Goal: Task Accomplishment & Management: Manage account settings

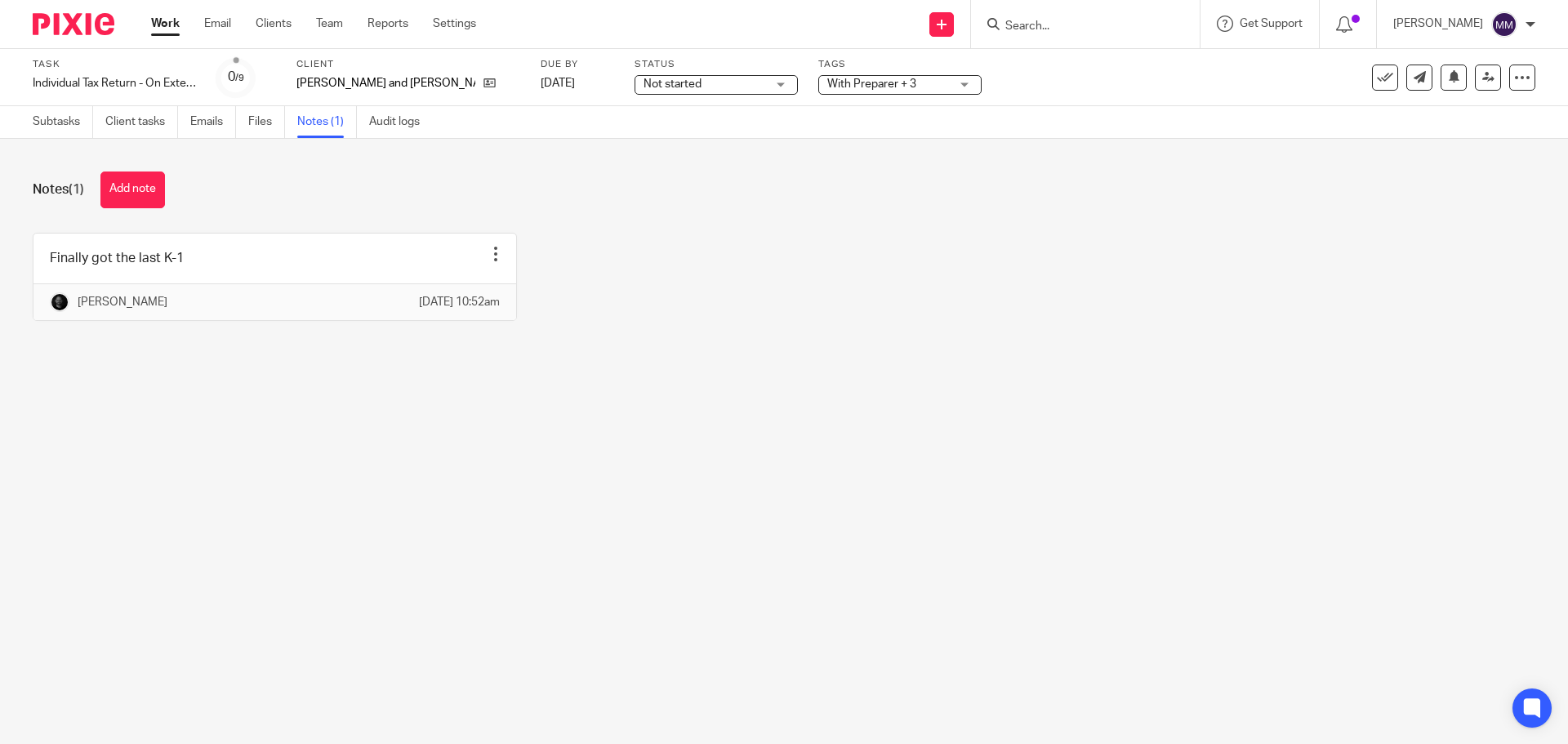
click at [644, 87] on span "Not started" at bounding box center [704, 84] width 122 height 17
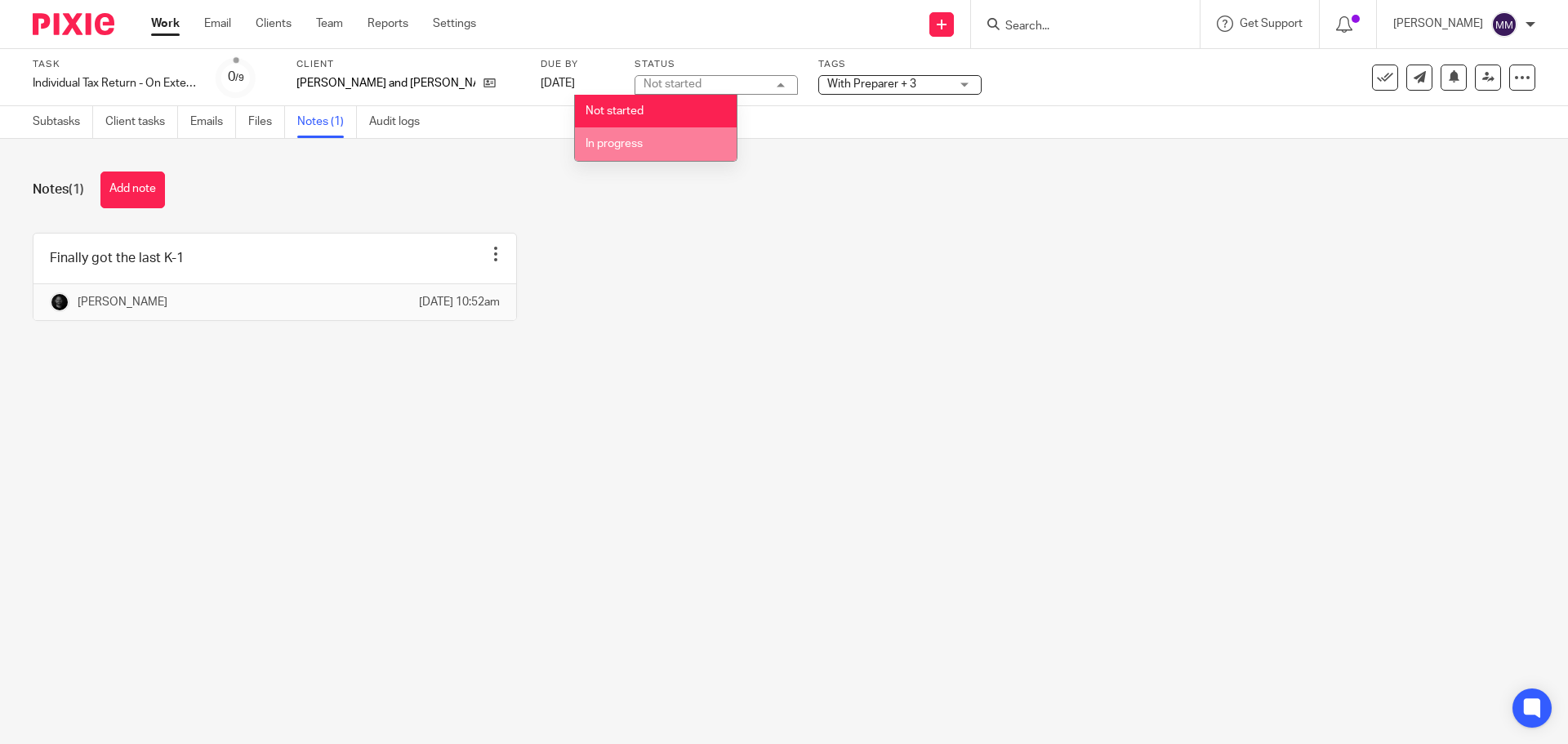
click at [653, 139] on li "In progress" at bounding box center [655, 144] width 161 height 34
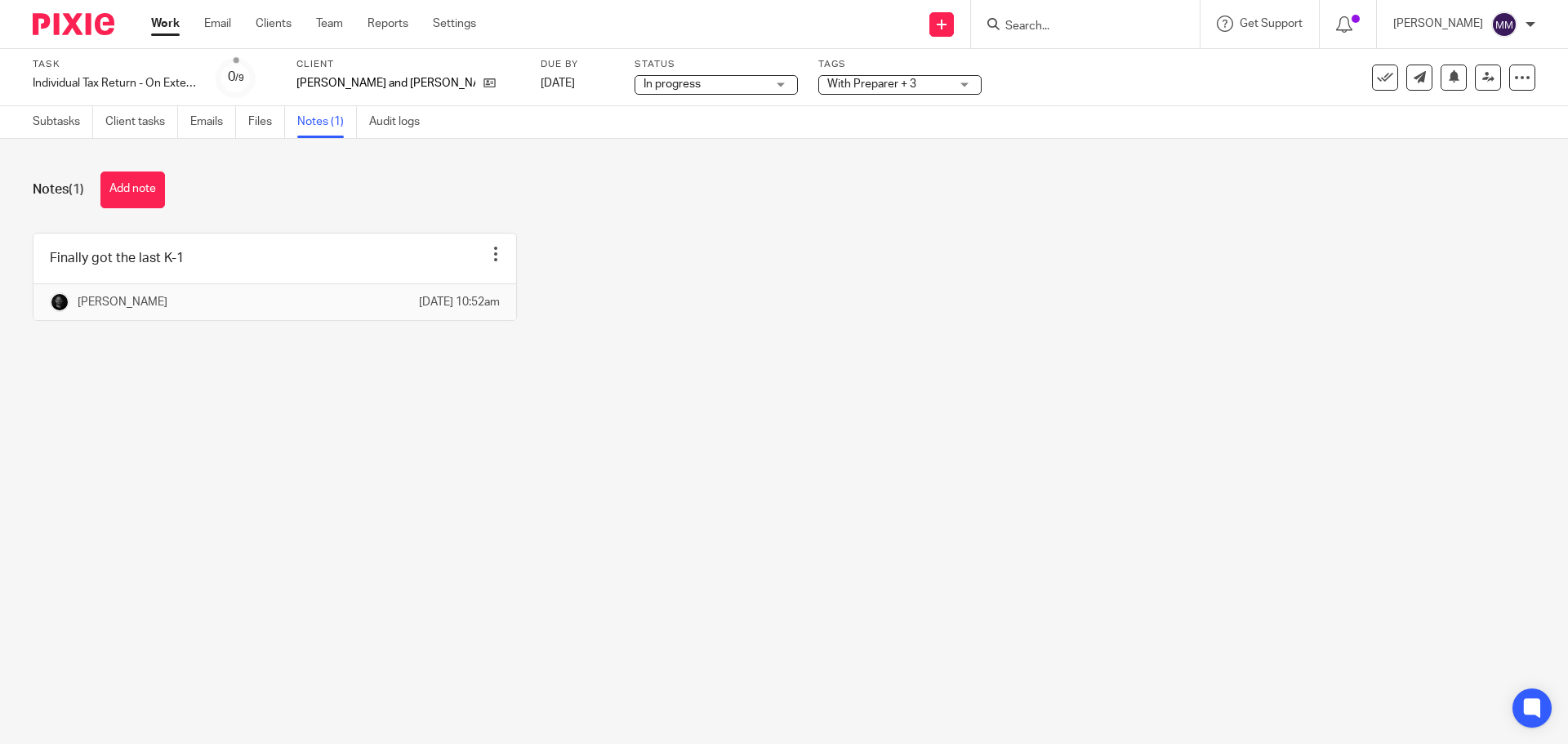
click at [831, 86] on span "With Preparer + 3" at bounding box center [872, 84] width 89 height 12
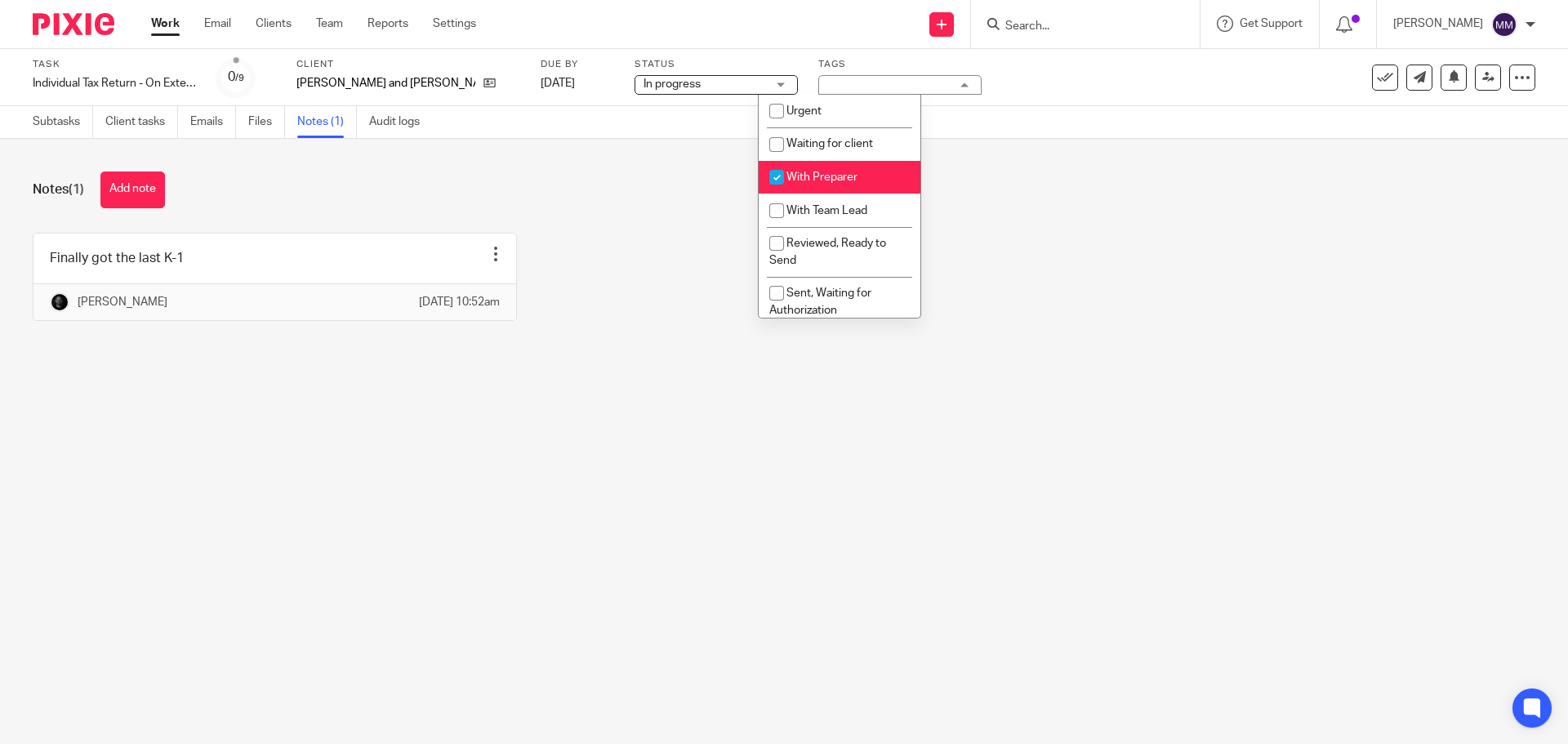
click at [834, 172] on span "With Preparer" at bounding box center [822, 177] width 71 height 12
checkbox input "false"
click at [807, 213] on span "With Team Lead" at bounding box center [827, 210] width 81 height 12
checkbox input "true"
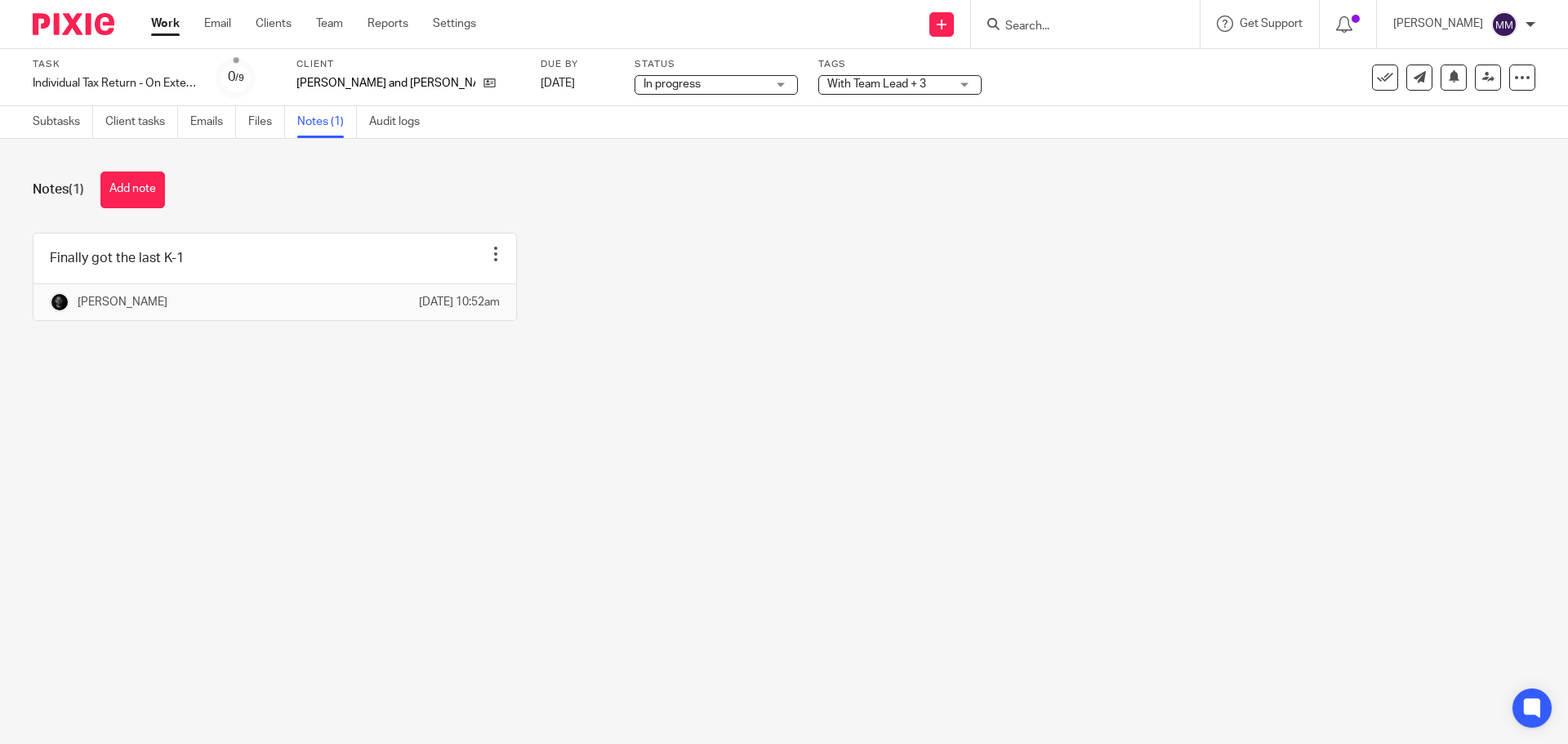
click at [589, 233] on div "Finally got the last K-1 Edit note Delete note Chris Nowicki Sep 16, 2025 10:52…" at bounding box center [771, 289] width 1528 height 112
click at [51, 135] on link "Subtasks" at bounding box center [63, 121] width 61 height 32
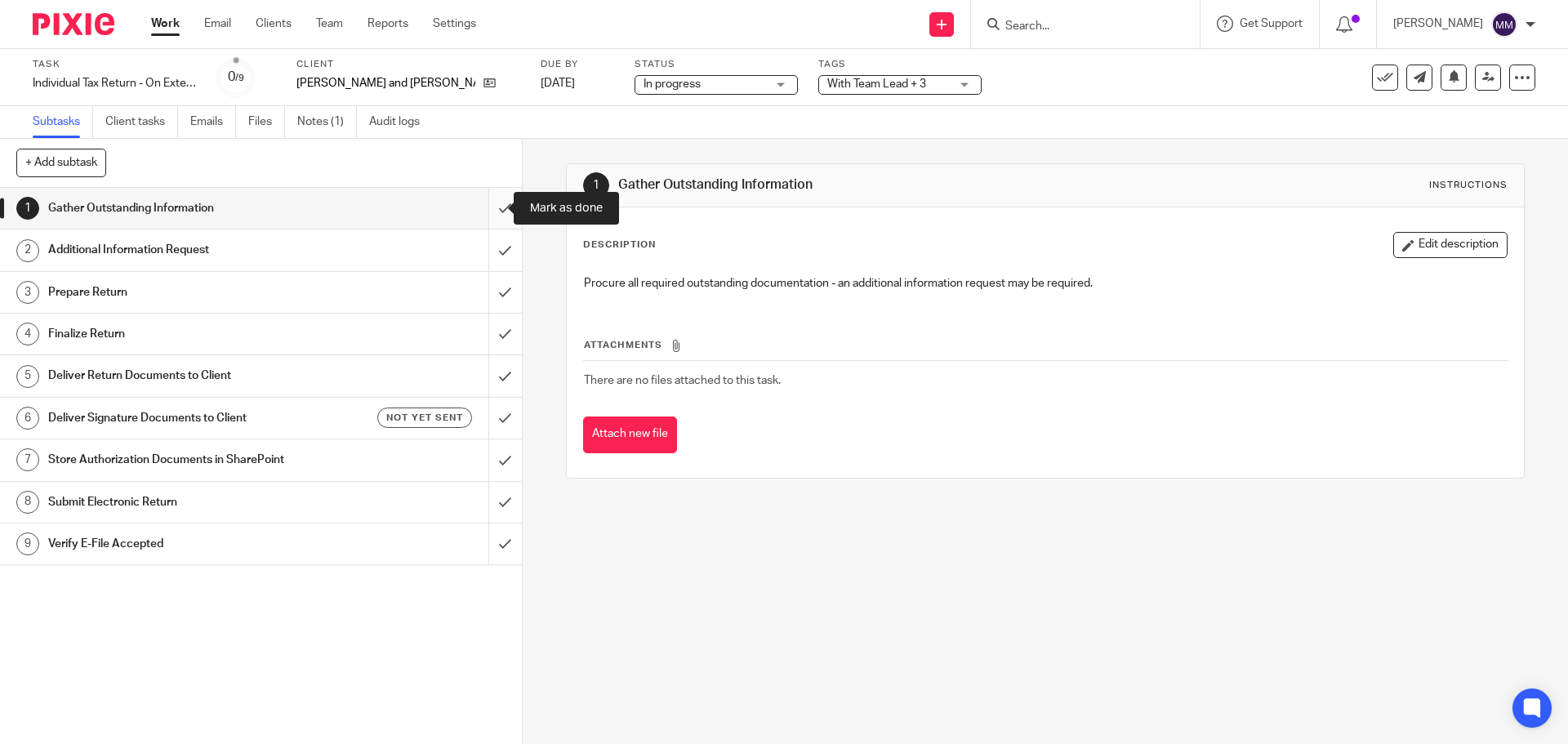
click at [483, 202] on input "submit" at bounding box center [261, 208] width 522 height 41
click at [498, 241] on input "submit" at bounding box center [261, 249] width 522 height 41
drag, startPoint x: 492, startPoint y: 285, endPoint x: 516, endPoint y: 269, distance: 28.8
click at [493, 285] on input "submit" at bounding box center [261, 292] width 522 height 41
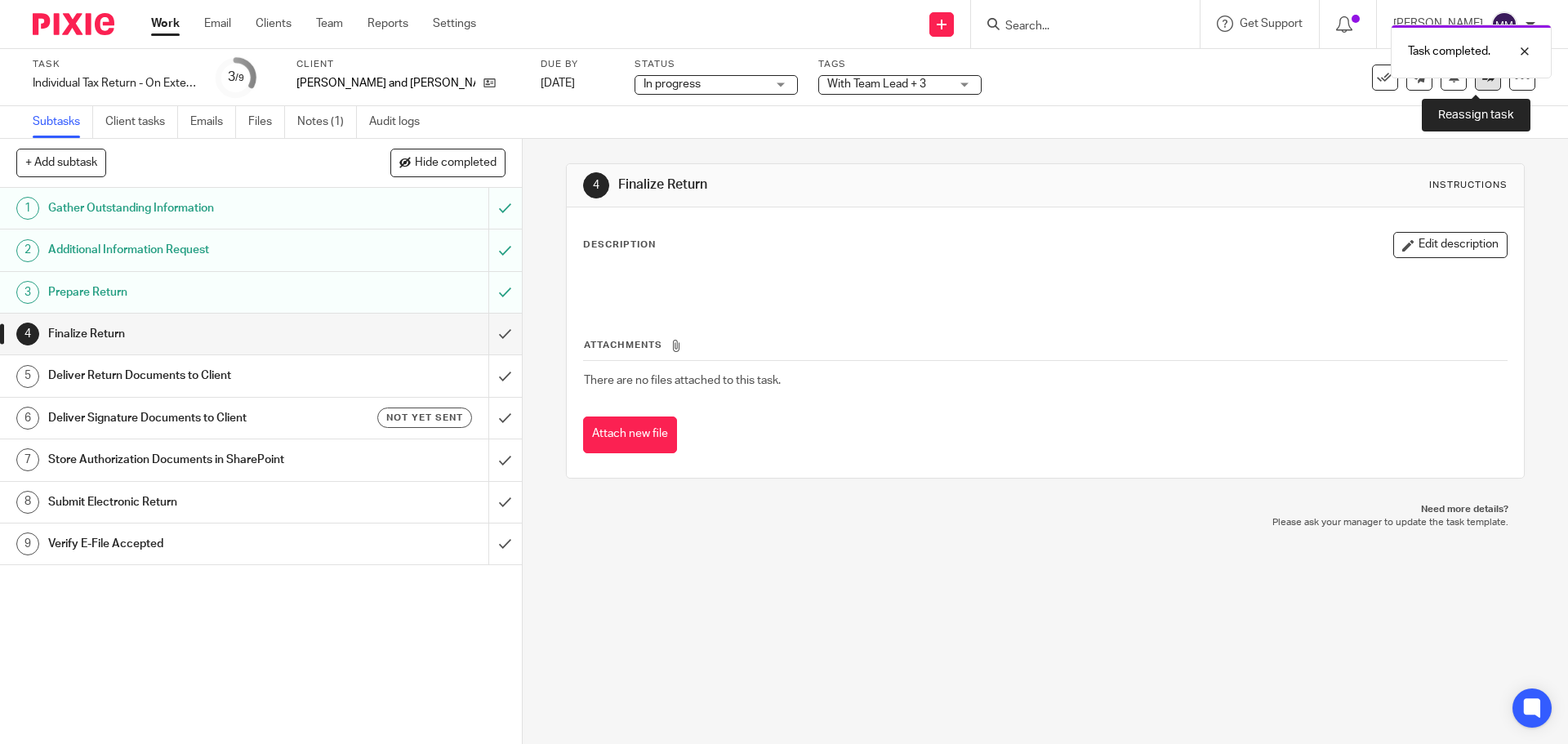
click at [1486, 82] on link at bounding box center [1487, 77] width 26 height 26
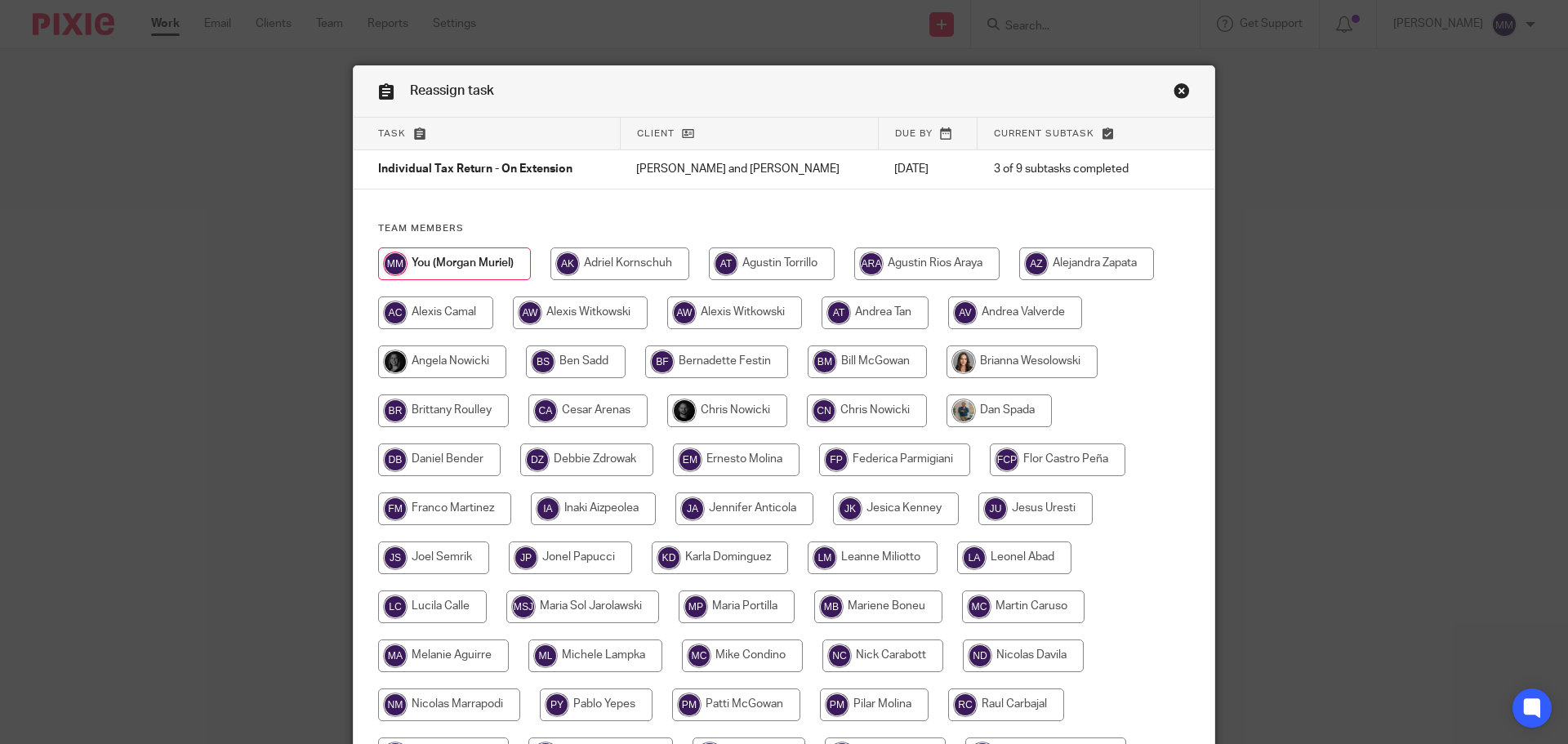
click at [756, 401] on input "radio" at bounding box center [727, 411] width 120 height 33
radio input "true"
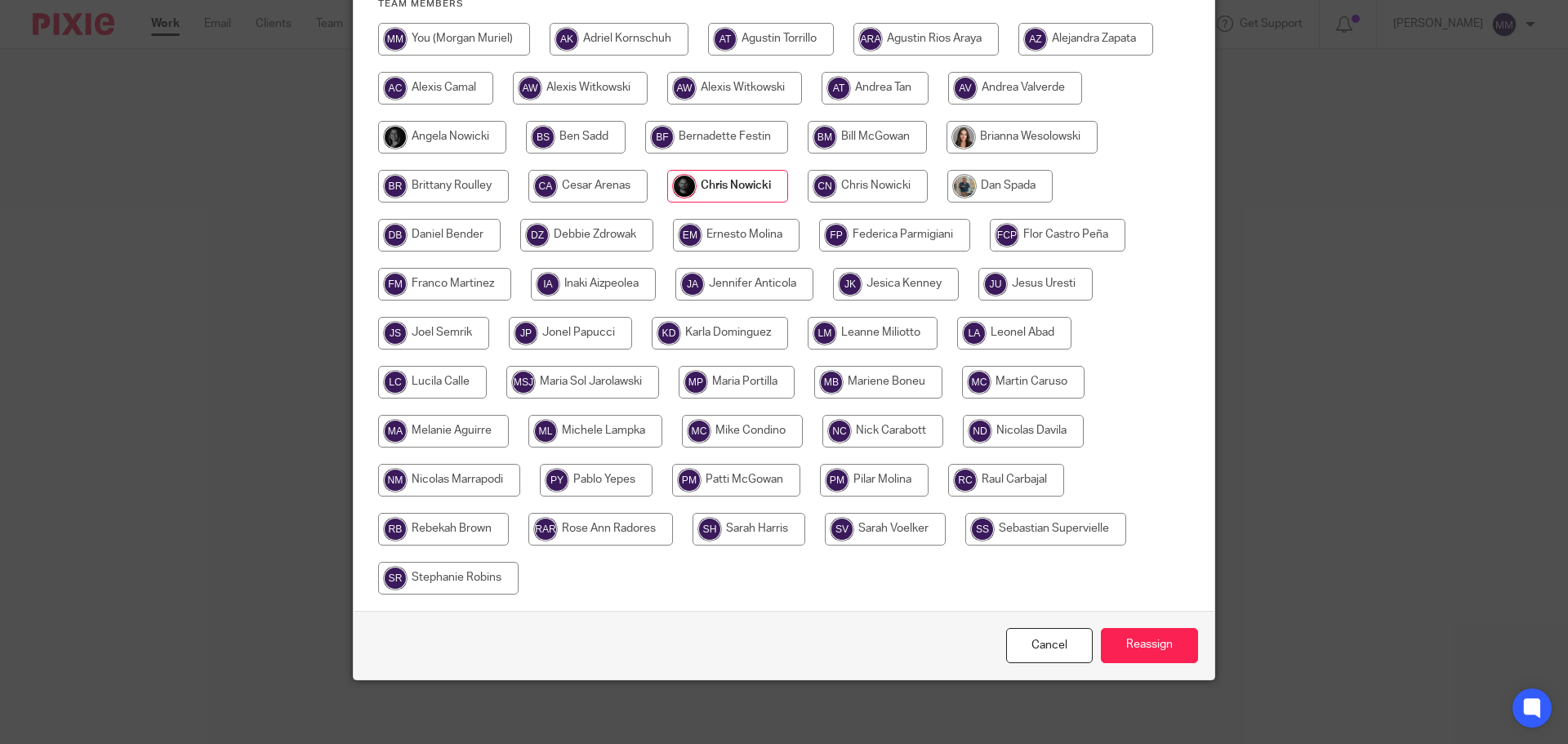
scroll to position [227, 0]
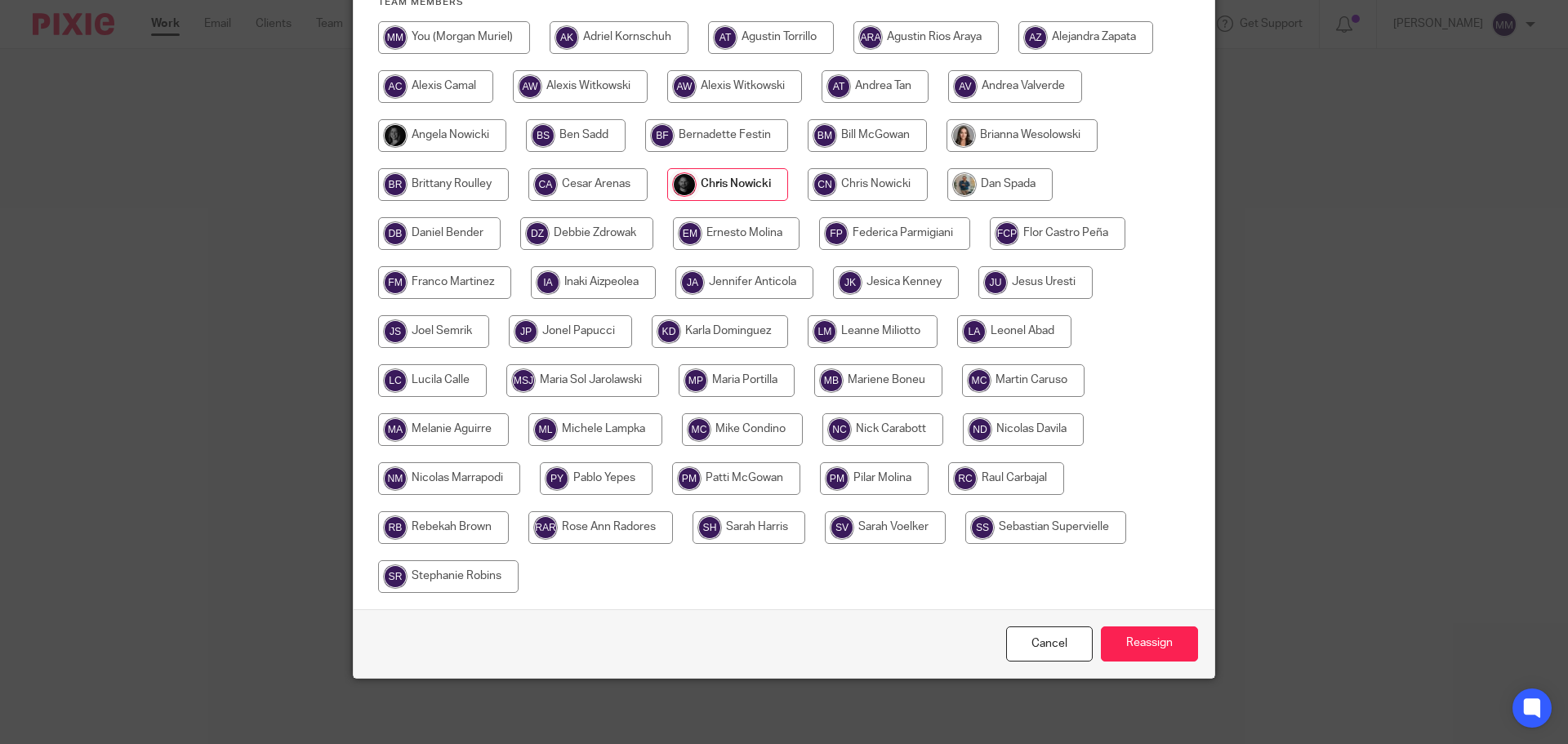
click at [1140, 666] on div "Cancel Reassign" at bounding box center [784, 643] width 861 height 69
click at [1141, 653] on input "Reassign" at bounding box center [1149, 643] width 97 height 35
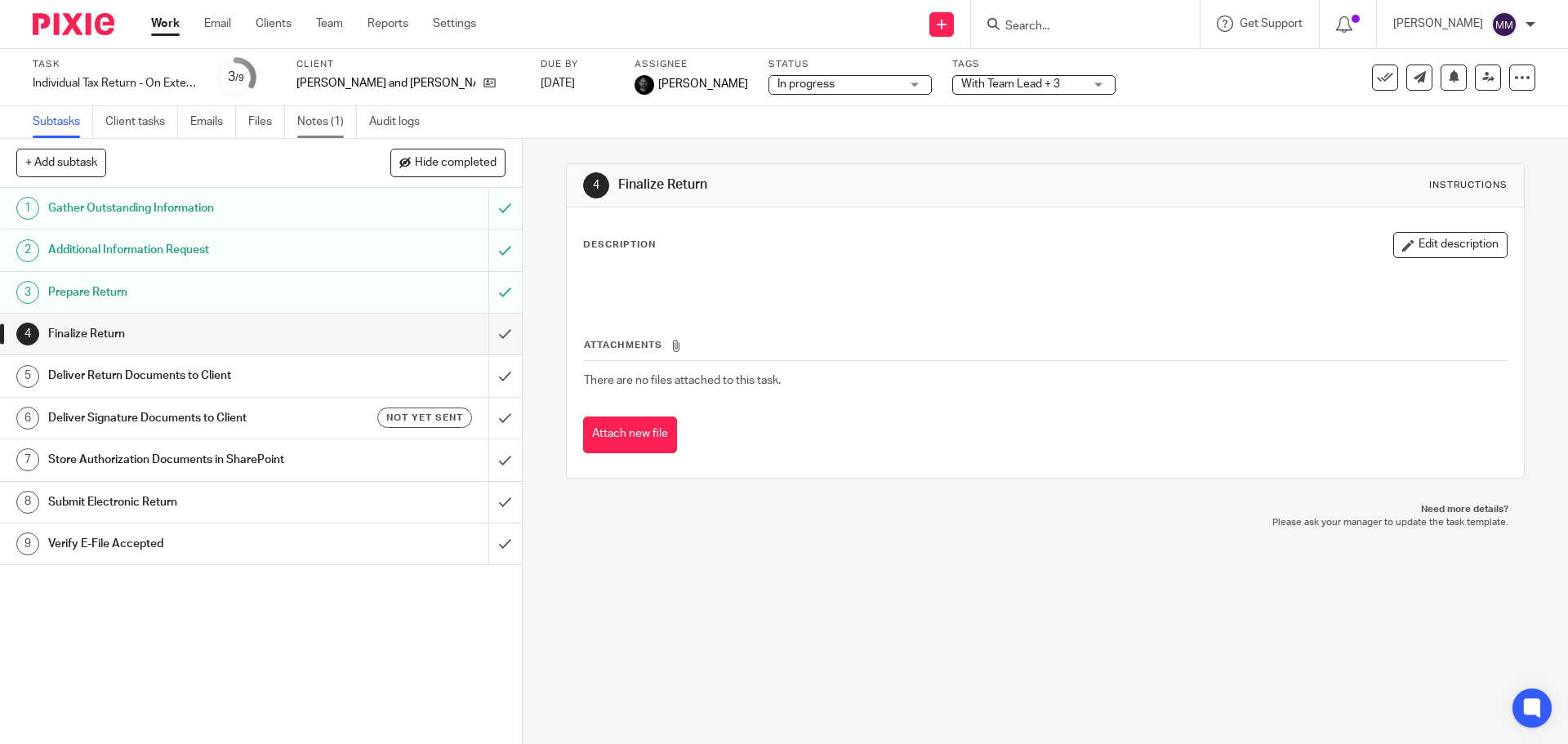
click at [332, 121] on link "Notes (1)" at bounding box center [327, 121] width 60 height 32
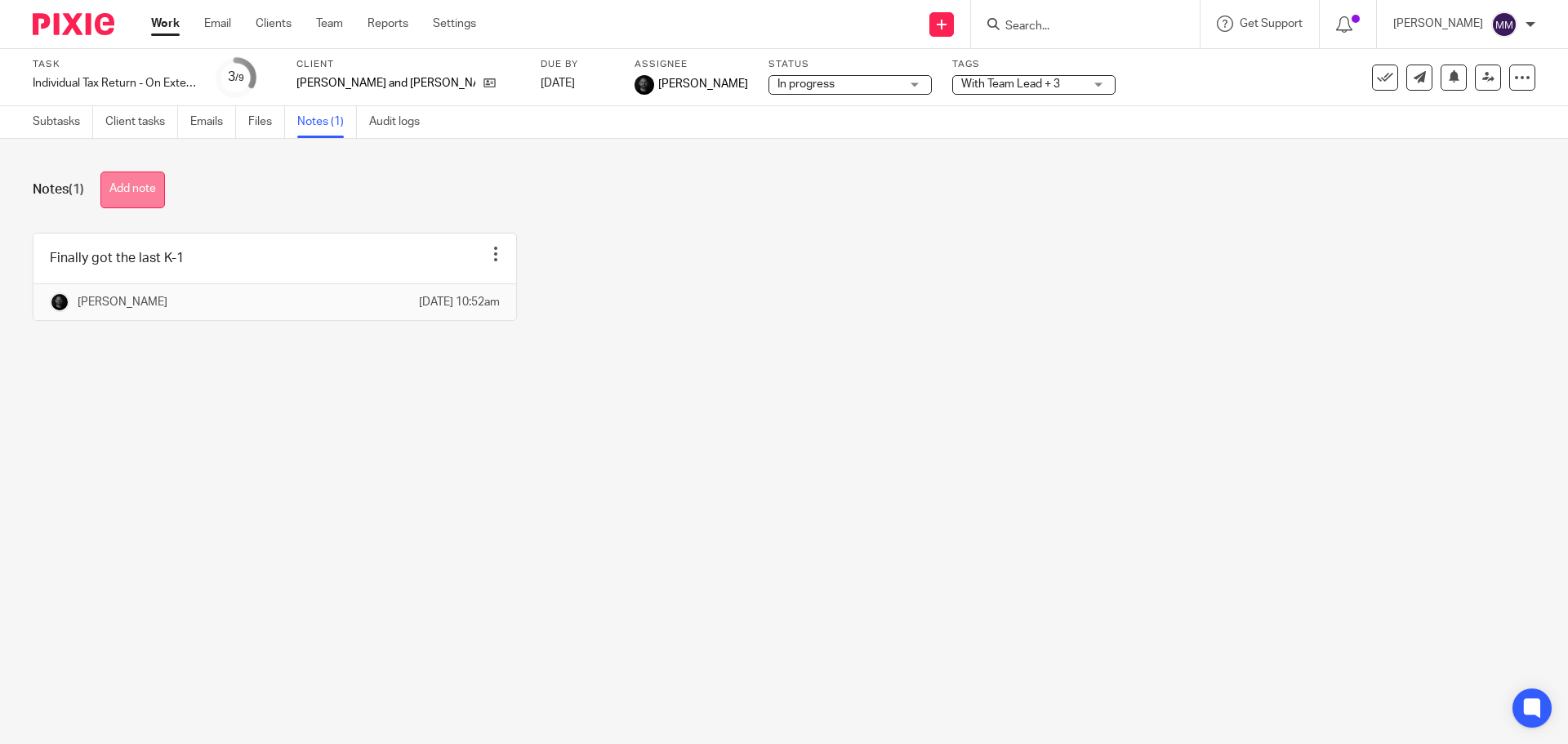
click at [151, 203] on button "Add note" at bounding box center [132, 189] width 64 height 37
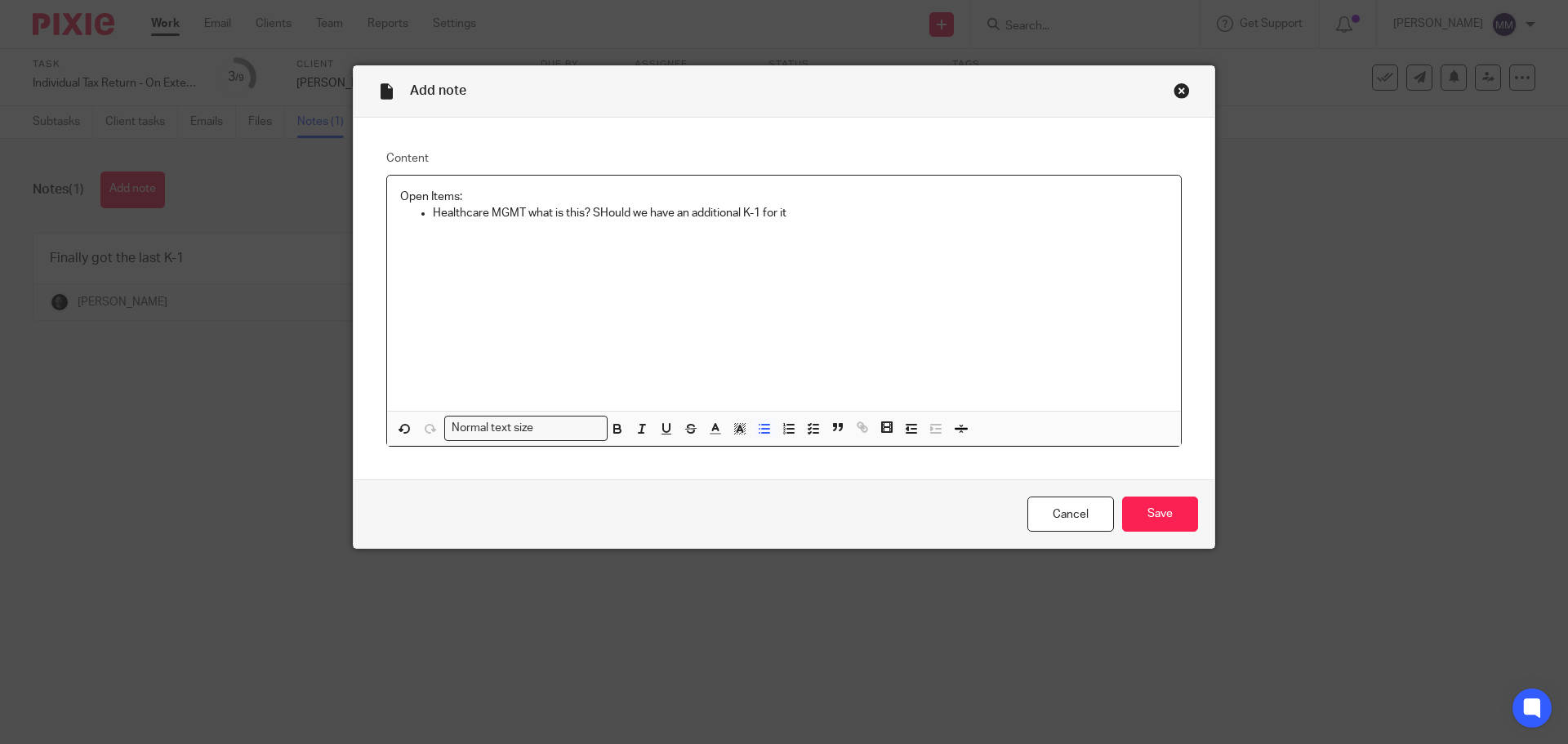
click at [605, 217] on p "Healthcare MGMT what is this? SHould we have an additional K-1 for it" at bounding box center [800, 213] width 735 height 16
click at [799, 208] on p "Healthcare MGMT what is this? Should we have an additional K-1 for it" at bounding box center [800, 213] width 735 height 16
click at [1133, 526] on input "Save" at bounding box center [1160, 514] width 76 height 35
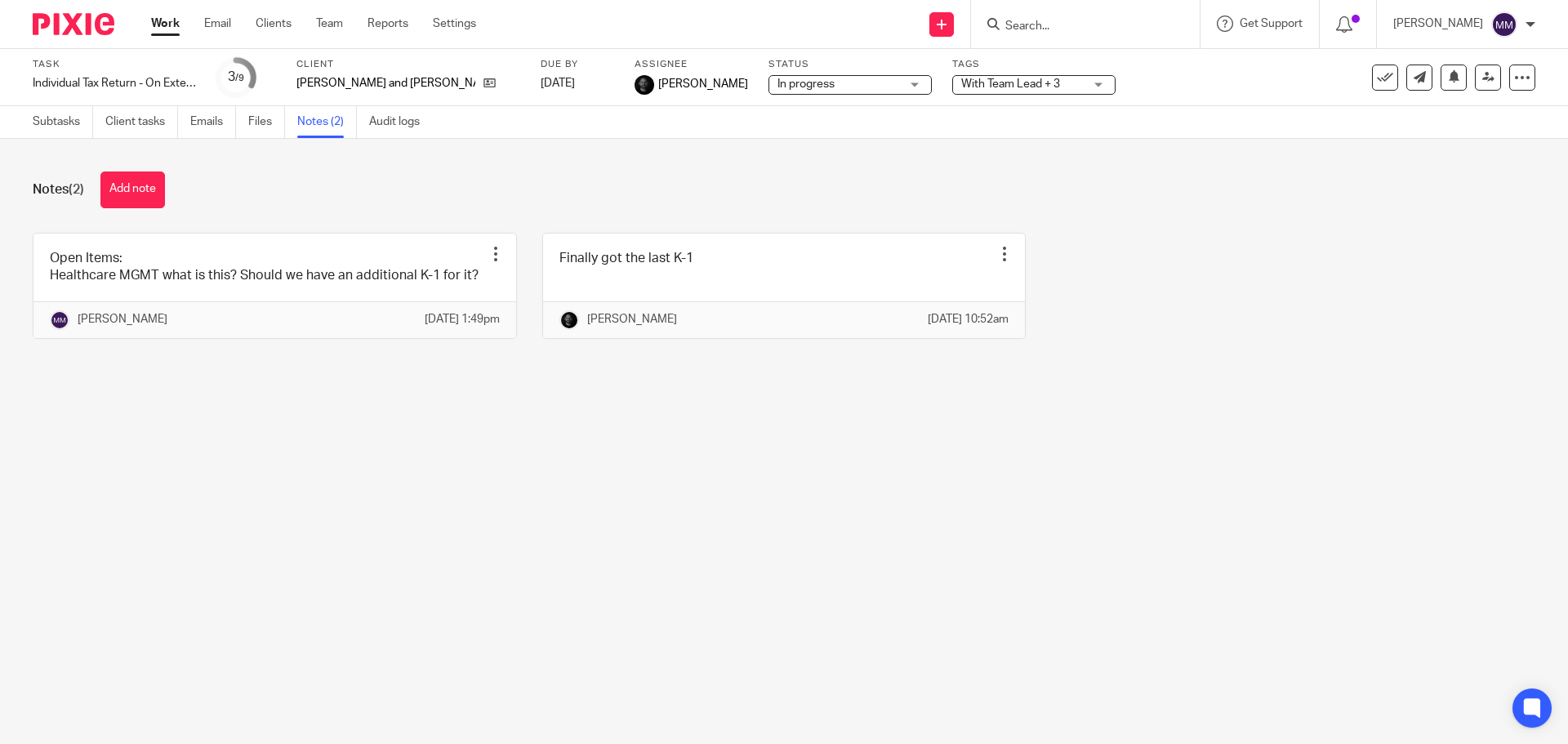
click at [162, 22] on link "Work" at bounding box center [166, 24] width 29 height 16
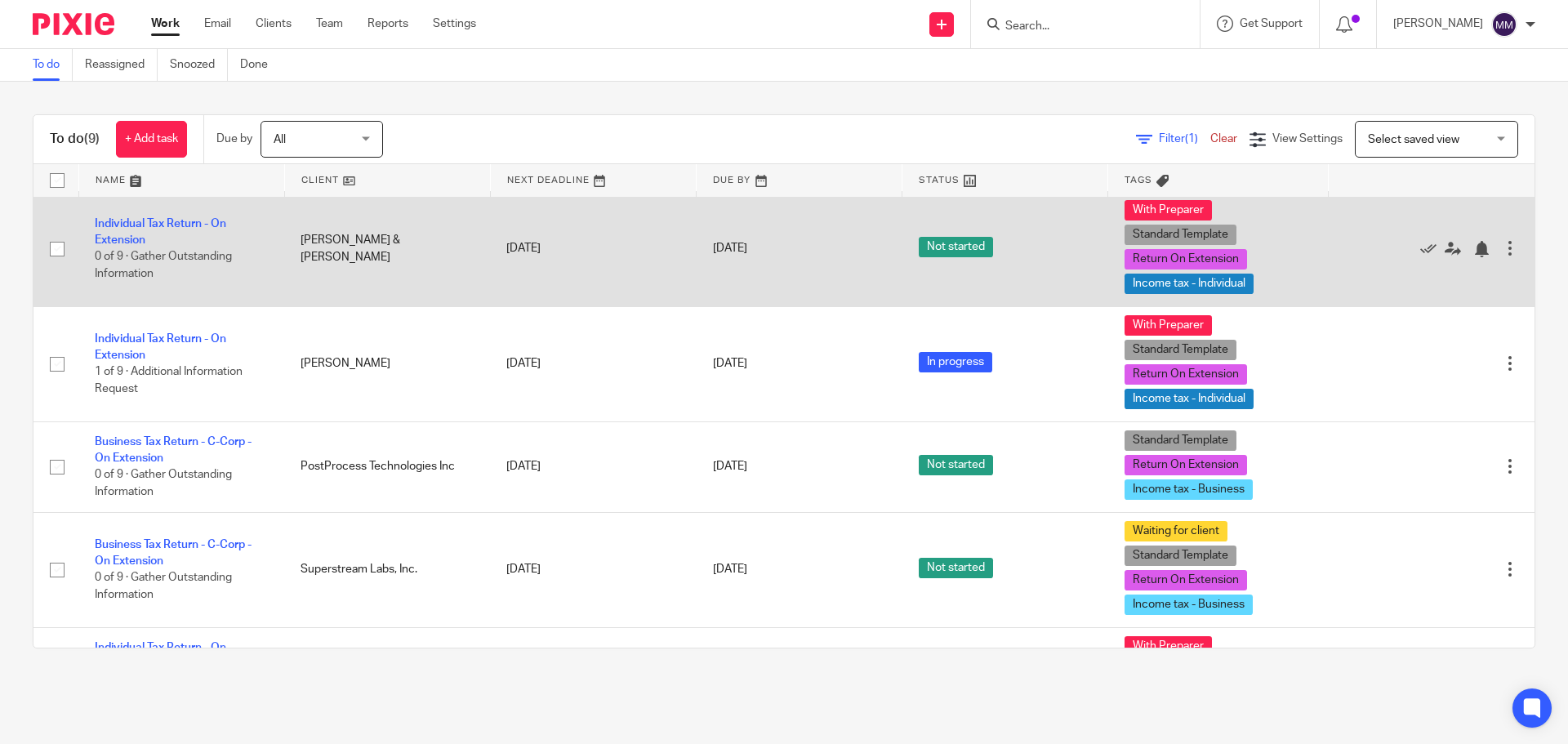
scroll to position [163, 0]
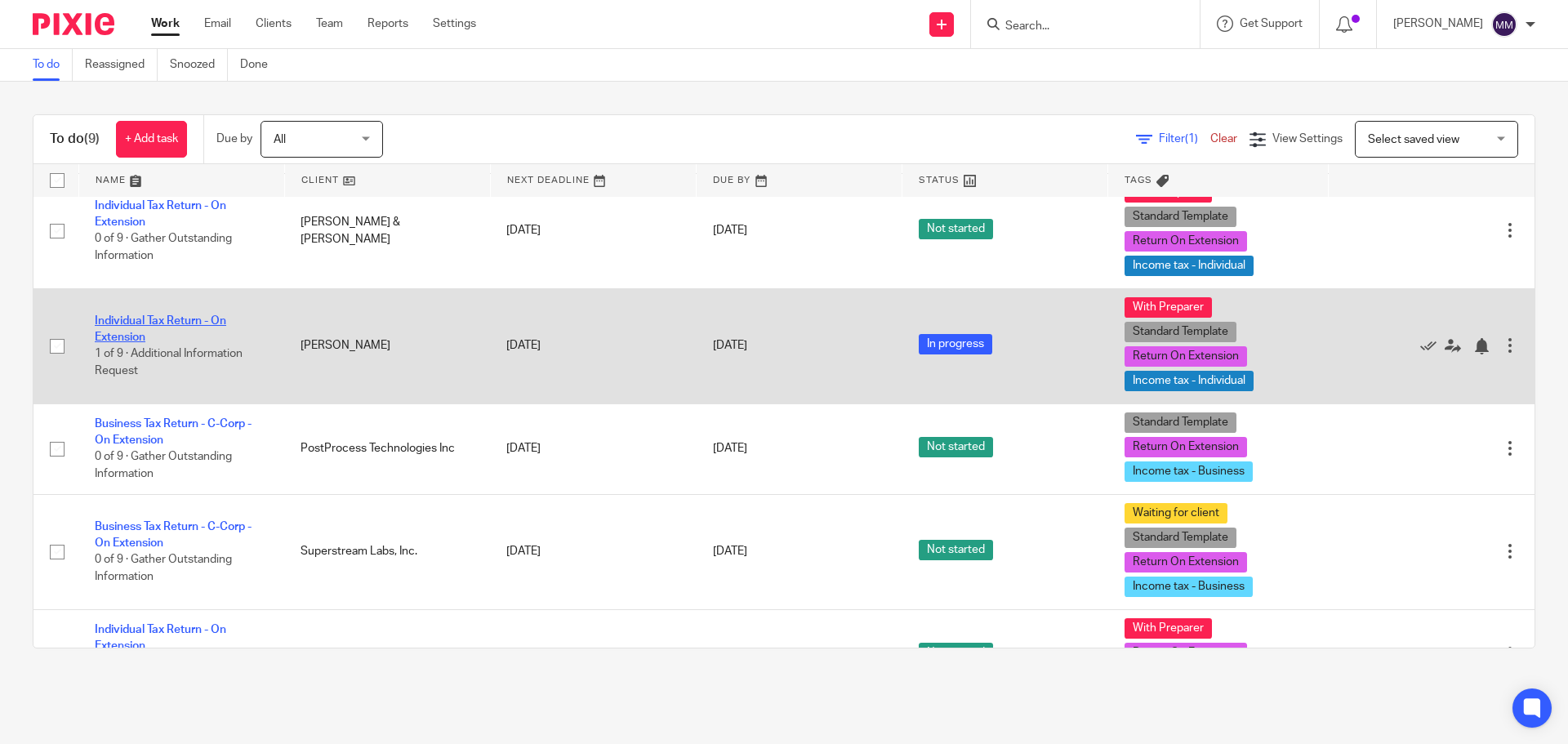
click at [200, 318] on link "Individual Tax Return - On Extension" at bounding box center [160, 329] width 131 height 28
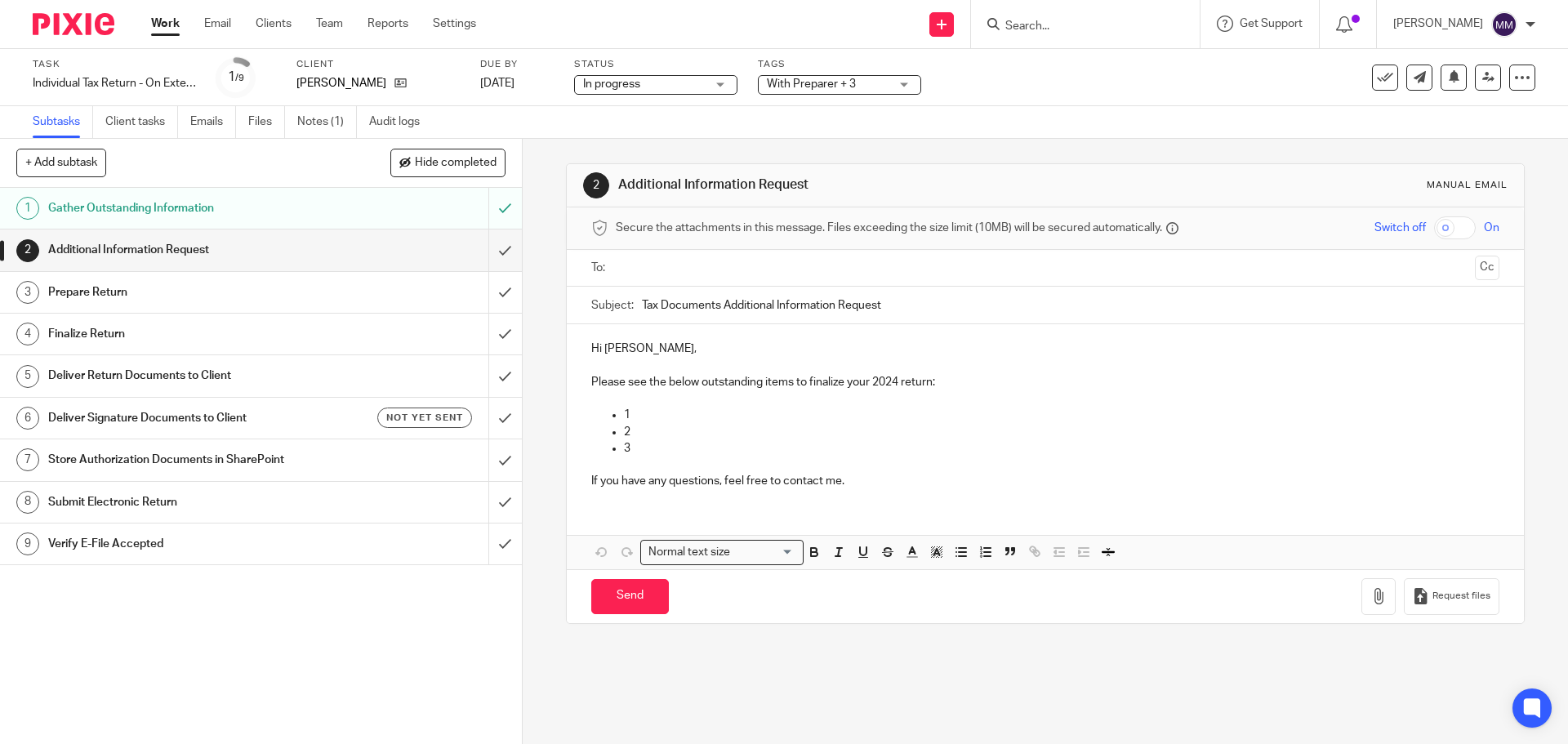
click at [657, 281] on ul at bounding box center [1045, 268] width 857 height 27
click at [655, 270] on input "text" at bounding box center [1045, 268] width 847 height 19
click at [642, 305] on input "Tax Documents Additional Information Request" at bounding box center [1070, 309] width 857 height 37
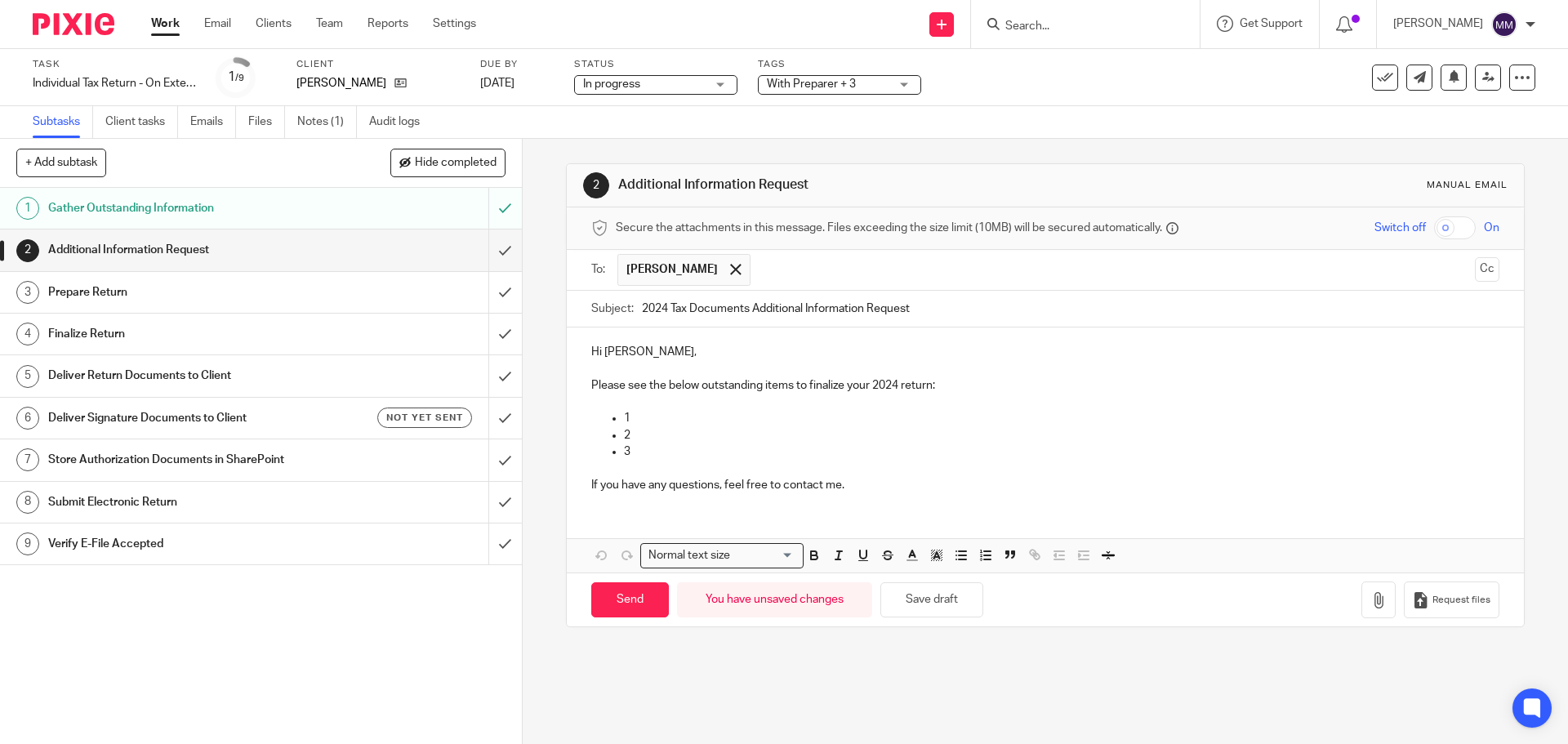
type input "2024 Tax Documents Additional Information Request"
click at [592, 383] on p "Please see the below outstanding items to finalize your 2024 return:" at bounding box center [1044, 385] width 907 height 16
click at [591, 382] on p "Please see the below outstanding items to finalize your 2024 return:" at bounding box center [1044, 385] width 907 height 16
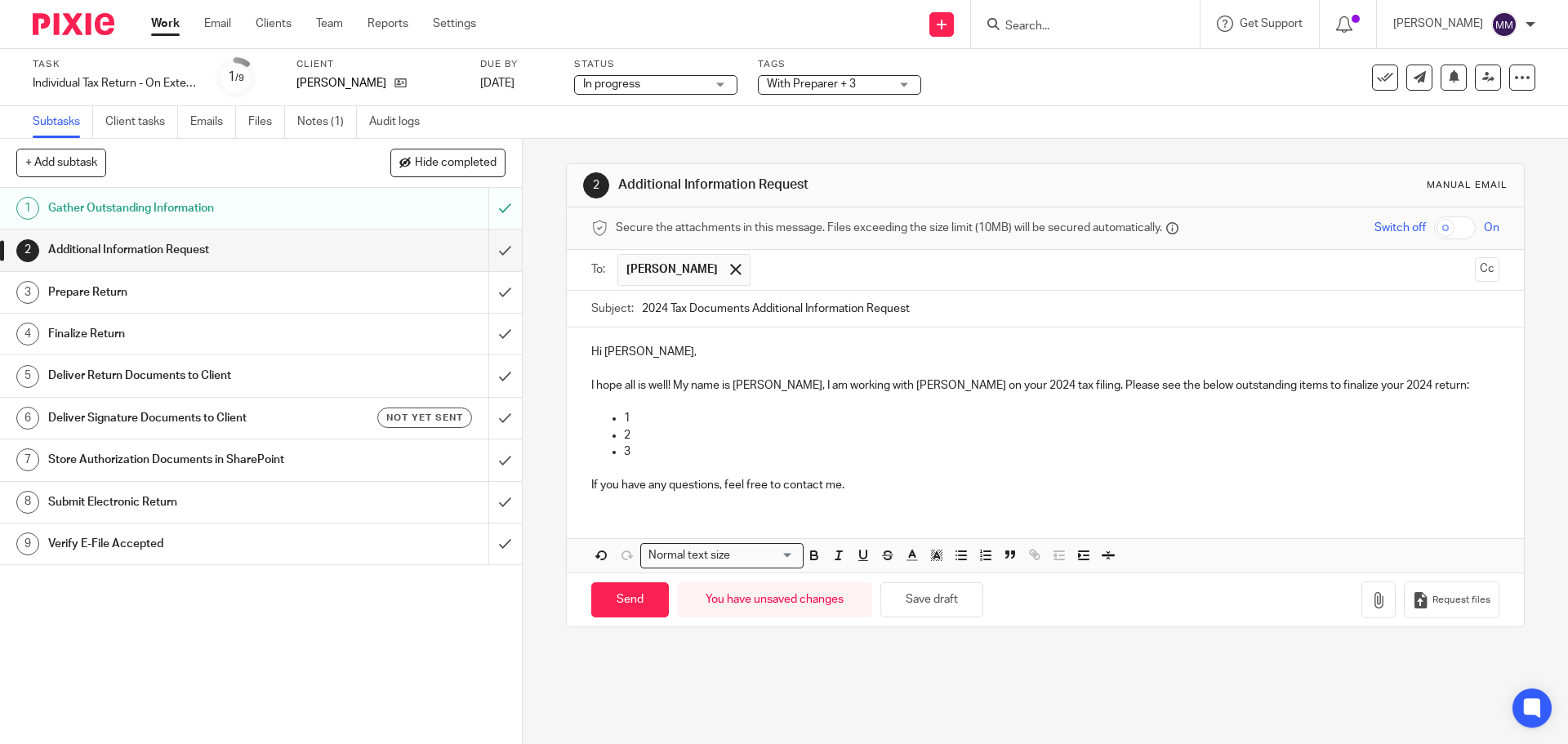
click at [966, 416] on p "1" at bounding box center [1060, 418] width 875 height 16
click at [661, 419] on p "1" at bounding box center [1060, 418] width 875 height 16
click at [743, 412] on p "Can you please provide teh date of birht for yourself, Kaare and Annika?" at bounding box center [1060, 418] width 875 height 16
click at [780, 415] on p "Can you please provide the date of birht for yourself, Kaare and Annika?" at bounding box center [1060, 418] width 875 height 16
click at [830, 419] on p "Can you please provide the dates of birht for yourself, Kaare and Annika?" at bounding box center [1060, 418] width 875 height 16
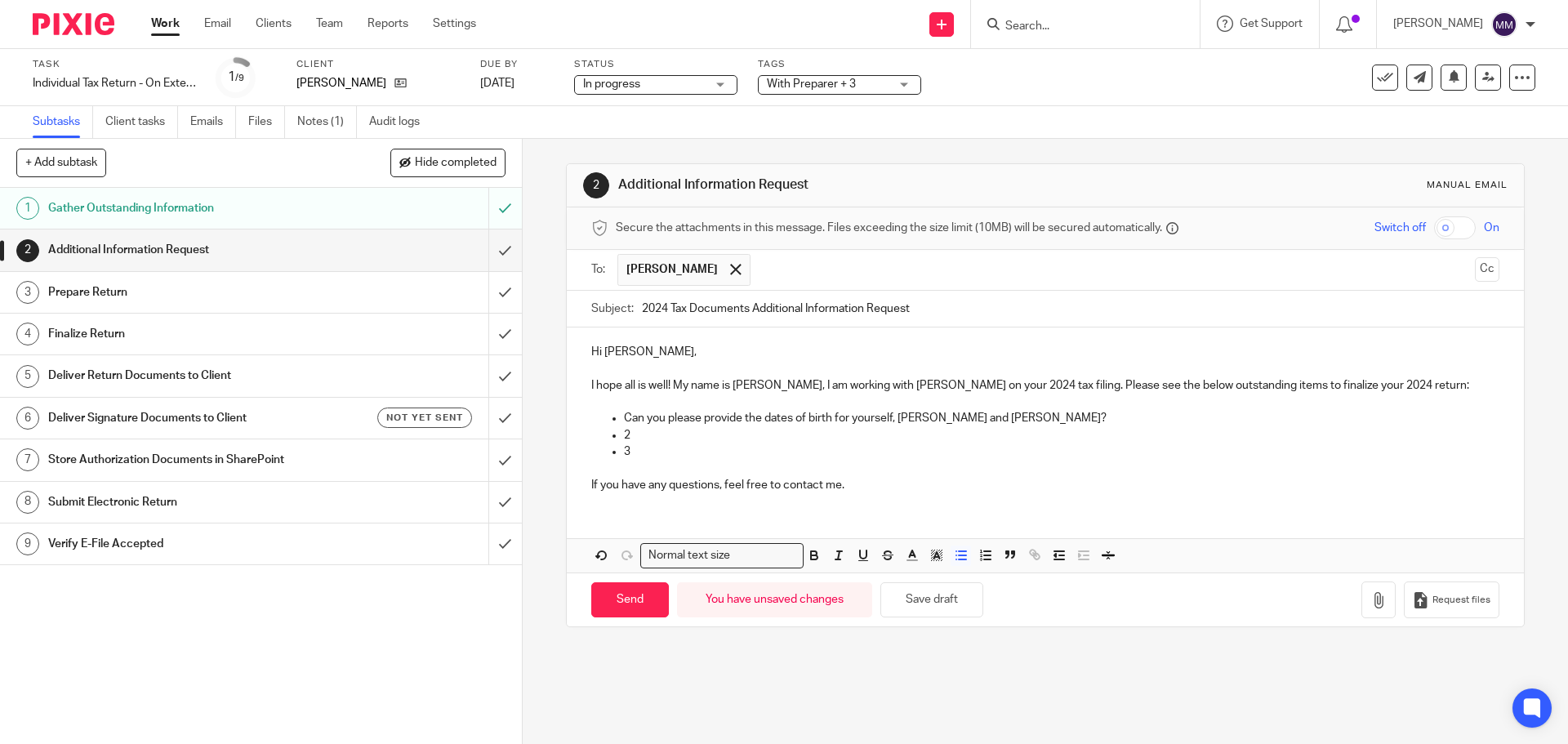
click at [734, 433] on p "2" at bounding box center [1060, 435] width 875 height 16
click at [779, 451] on p "3" at bounding box center [1060, 451] width 875 height 16
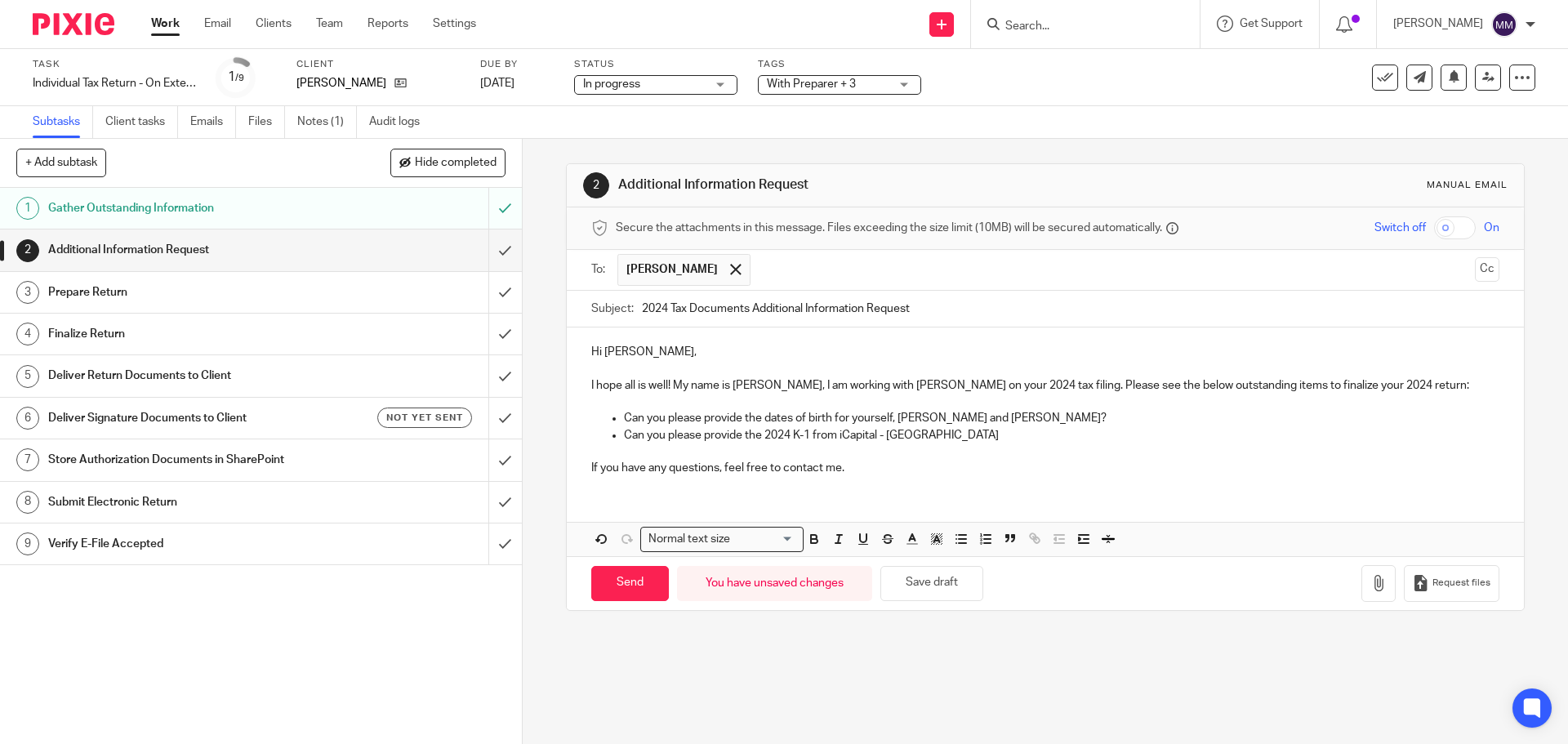
click at [860, 467] on p "If you have any questions, feel free to contact me." at bounding box center [1044, 468] width 907 height 16
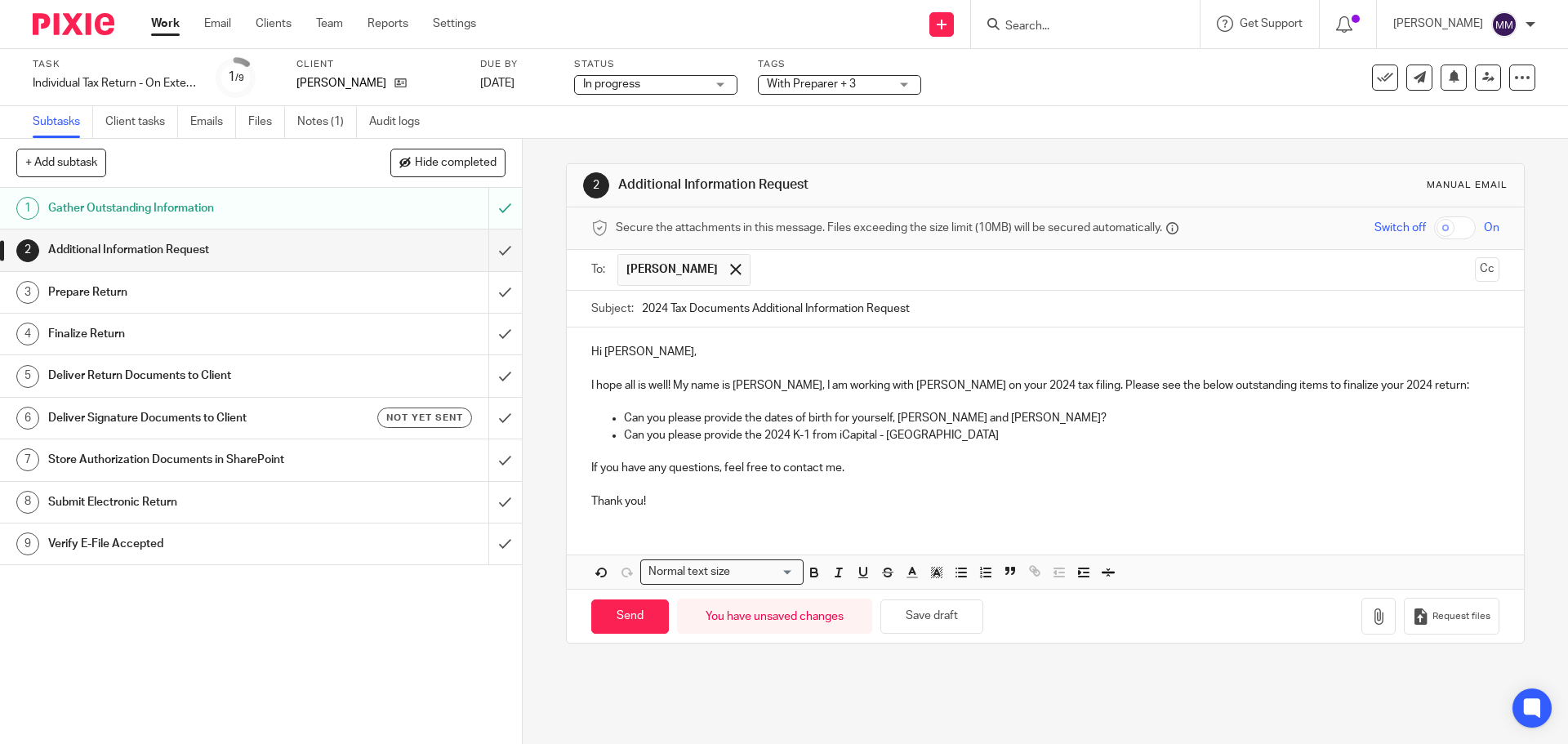
click at [776, 271] on input "text" at bounding box center [1113, 269] width 710 height 32
click at [863, 275] on div at bounding box center [872, 269] width 19 height 24
click at [934, 453] on p at bounding box center [1044, 451] width 907 height 16
click at [927, 468] on p "If you have any questions, feel free to contact me." at bounding box center [1044, 468] width 907 height 16
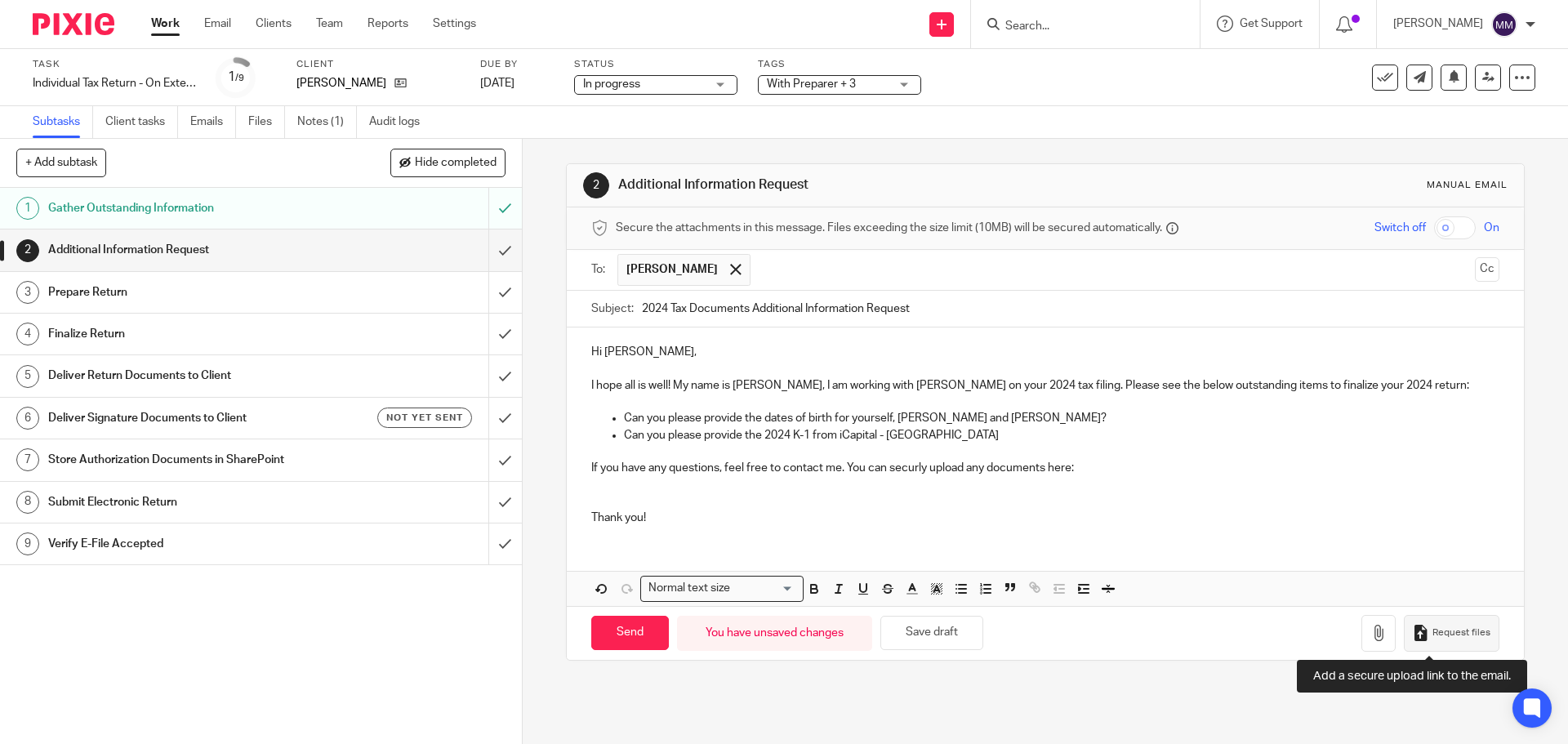
click at [1433, 635] on span "Request files" at bounding box center [1462, 633] width 58 height 13
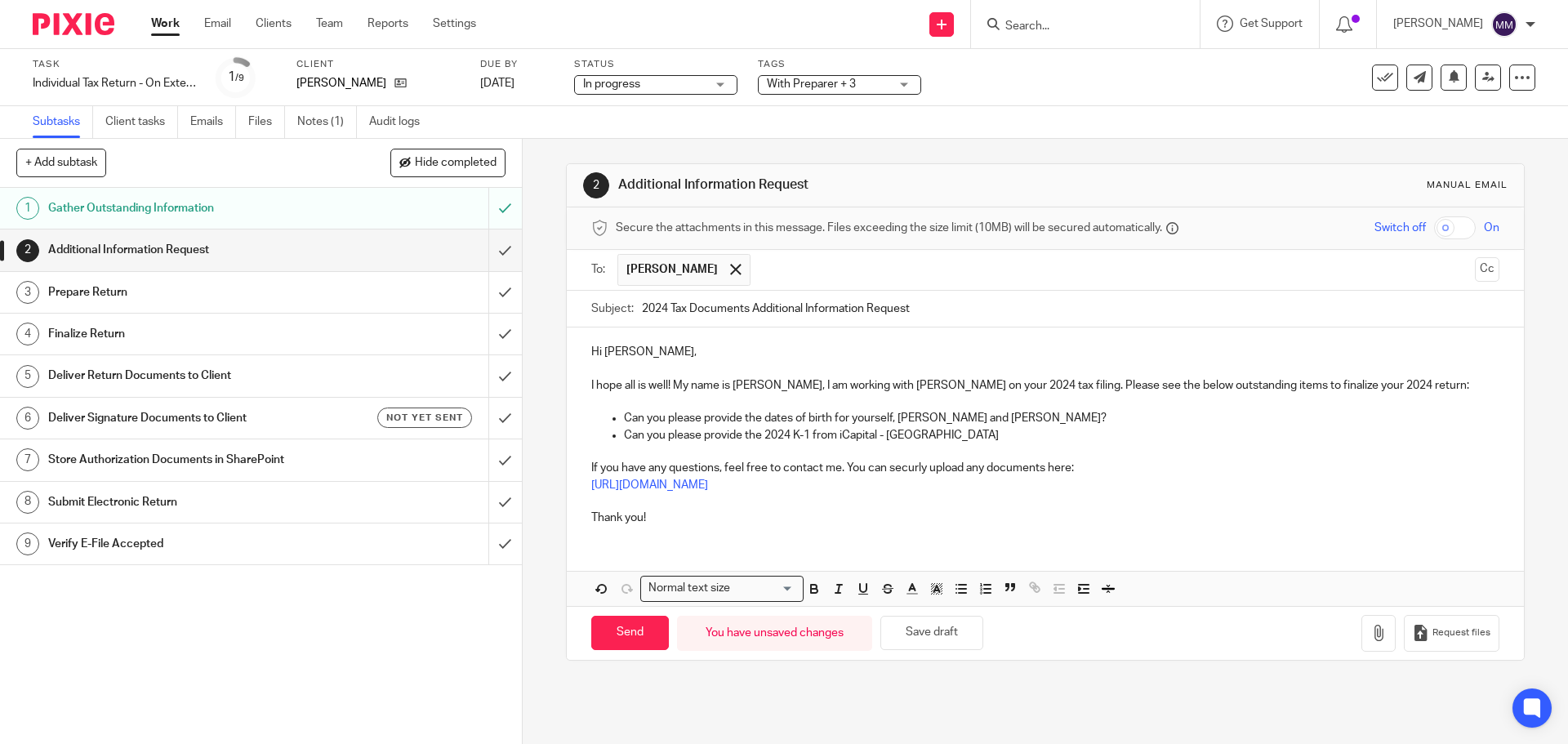
click at [894, 461] on p "If you have any questions, feel free to contact me. You can securly upload any …" at bounding box center [1044, 468] width 907 height 16
click at [906, 467] on p "If you have any questions, feel free to contact me. You can securly upload any …" at bounding box center [1044, 468] width 907 height 16
click at [1094, 467] on p "If you have any questions, feel free to contact me. You can securely upload any…" at bounding box center [1044, 468] width 907 height 16
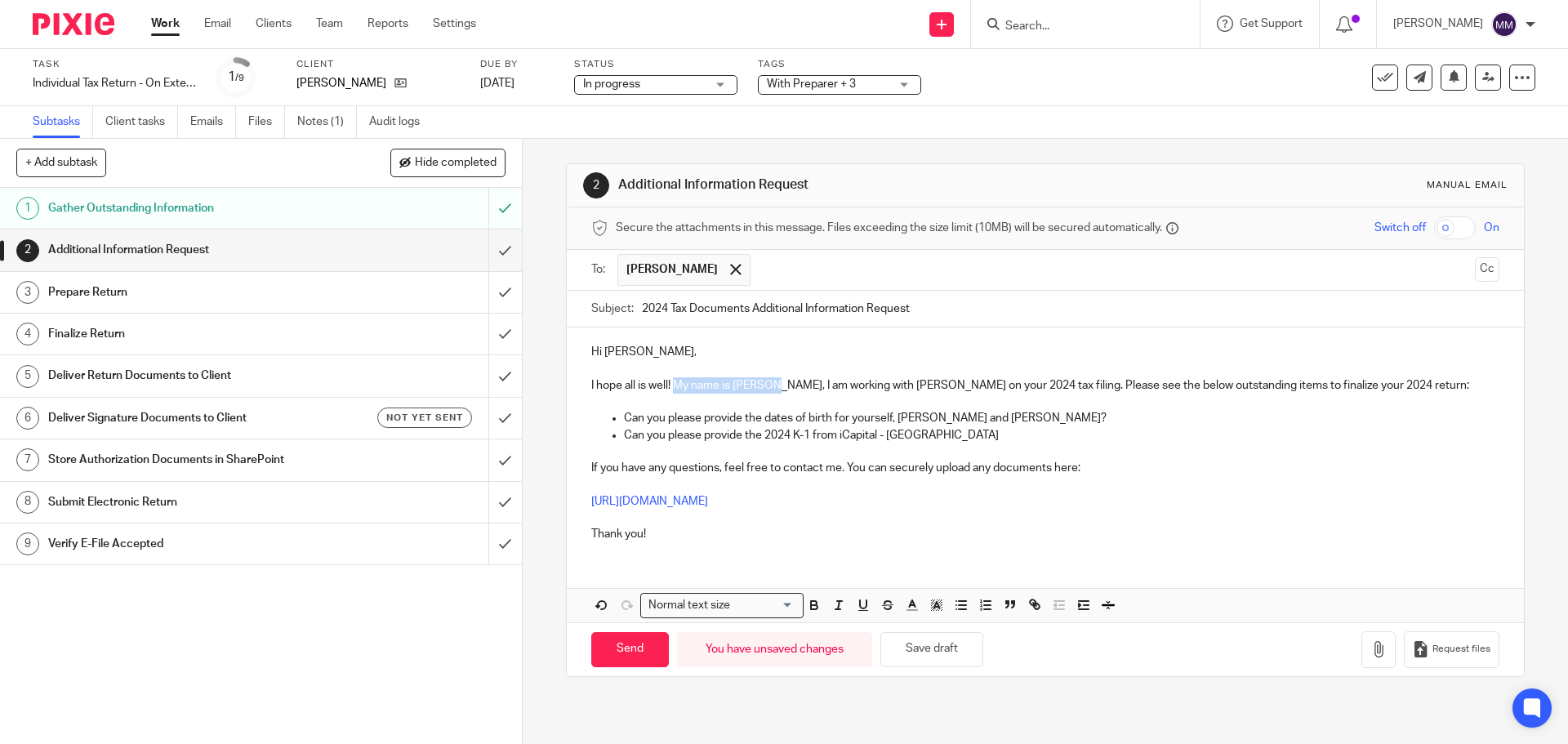
drag, startPoint x: 673, startPoint y: 384, endPoint x: 772, endPoint y: 376, distance: 99.3
click at [772, 377] on p "I hope all is well! My name is Morgan, I am working with Chris on your 2024 tax…" at bounding box center [1044, 385] width 907 height 16
click at [1043, 491] on p at bounding box center [1044, 485] width 907 height 16
click at [632, 652] on input "Send" at bounding box center [630, 649] width 78 height 35
type input "Sent"
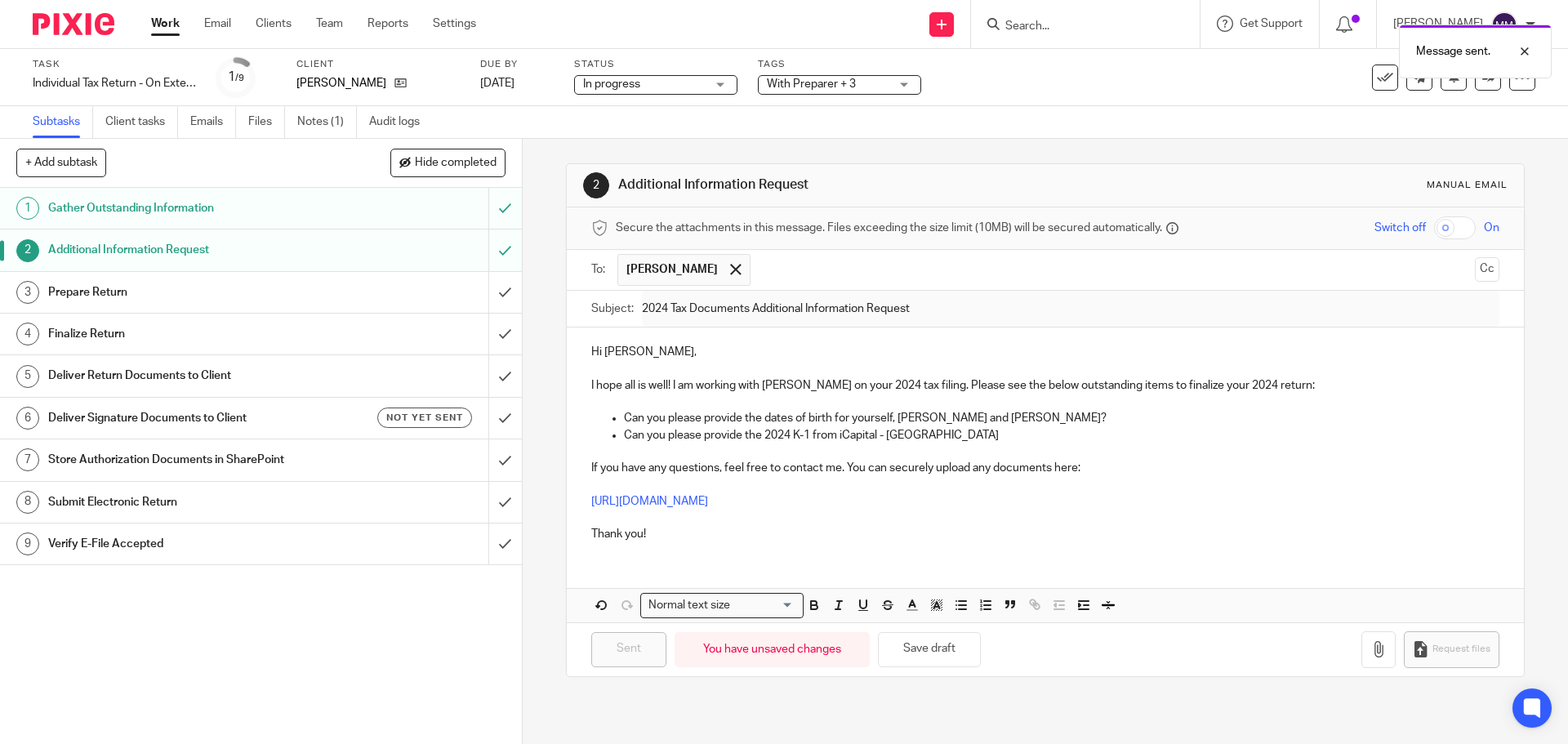
click at [810, 79] on span "With Preparer + 3" at bounding box center [811, 84] width 89 height 12
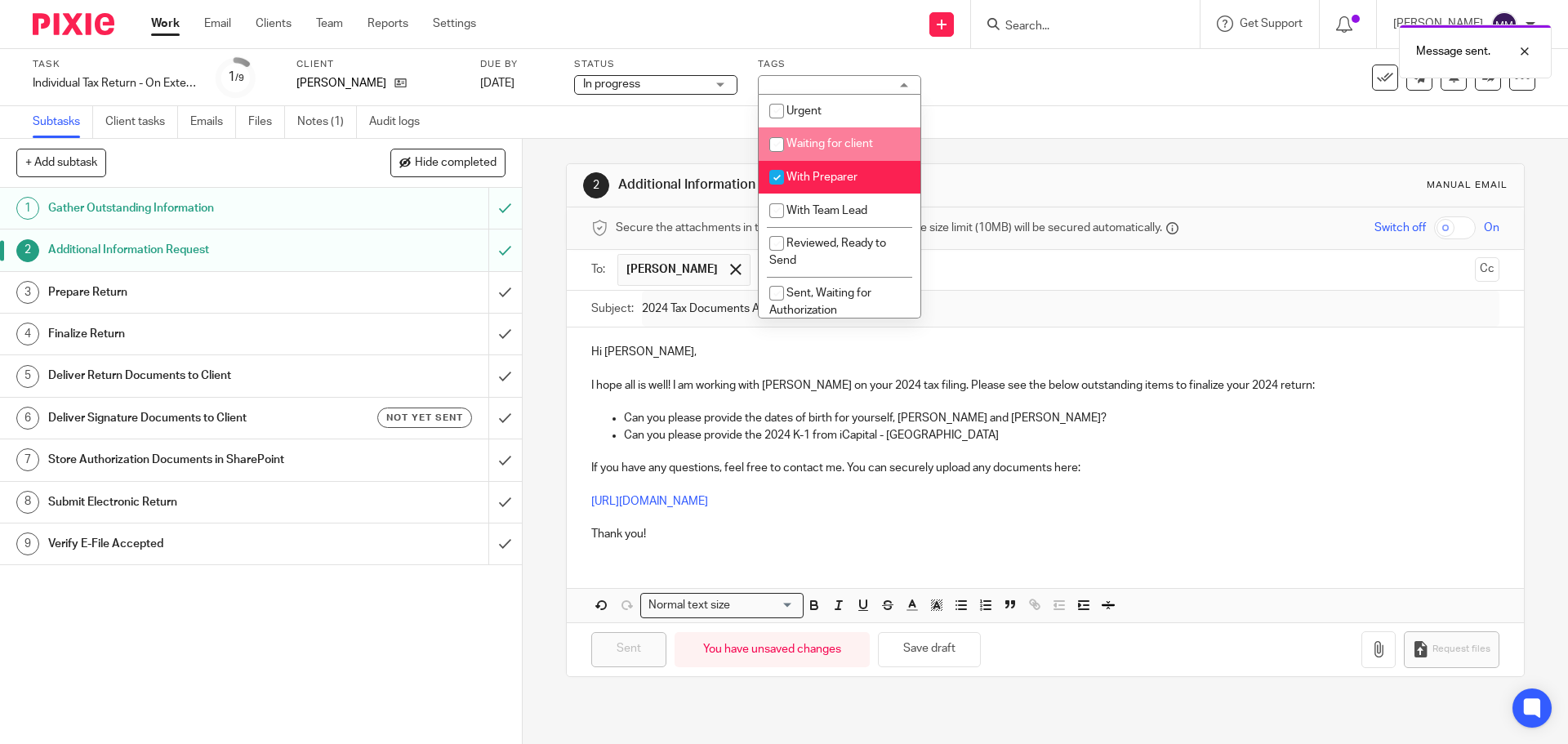
click at [817, 144] on span "Waiting for client" at bounding box center [830, 143] width 87 height 12
checkbox input "true"
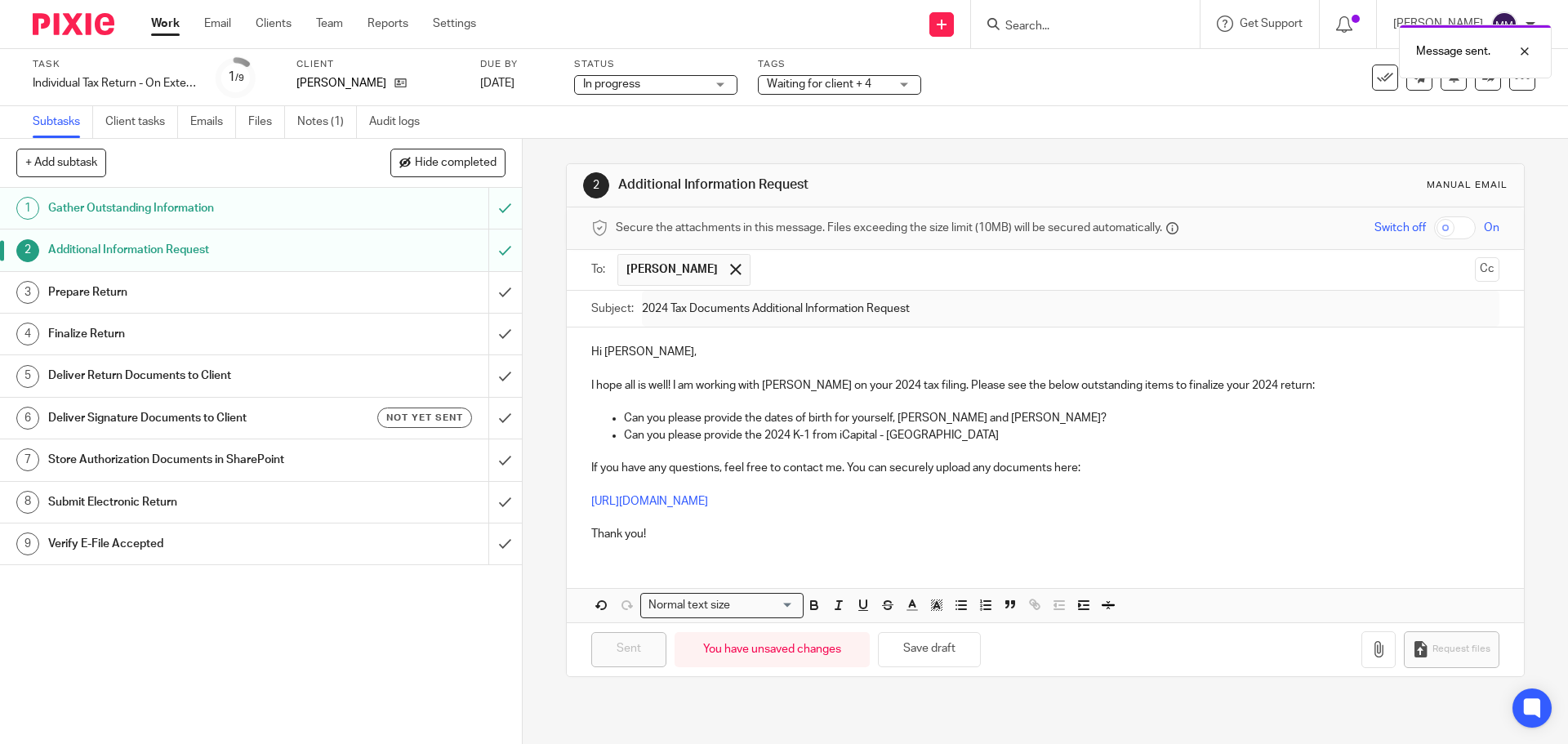
click at [1040, 120] on div "Subtasks Client tasks Emails Files Notes (1) Audit logs" at bounding box center [784, 122] width 1568 height 33
click at [167, 24] on link "Work" at bounding box center [166, 24] width 29 height 16
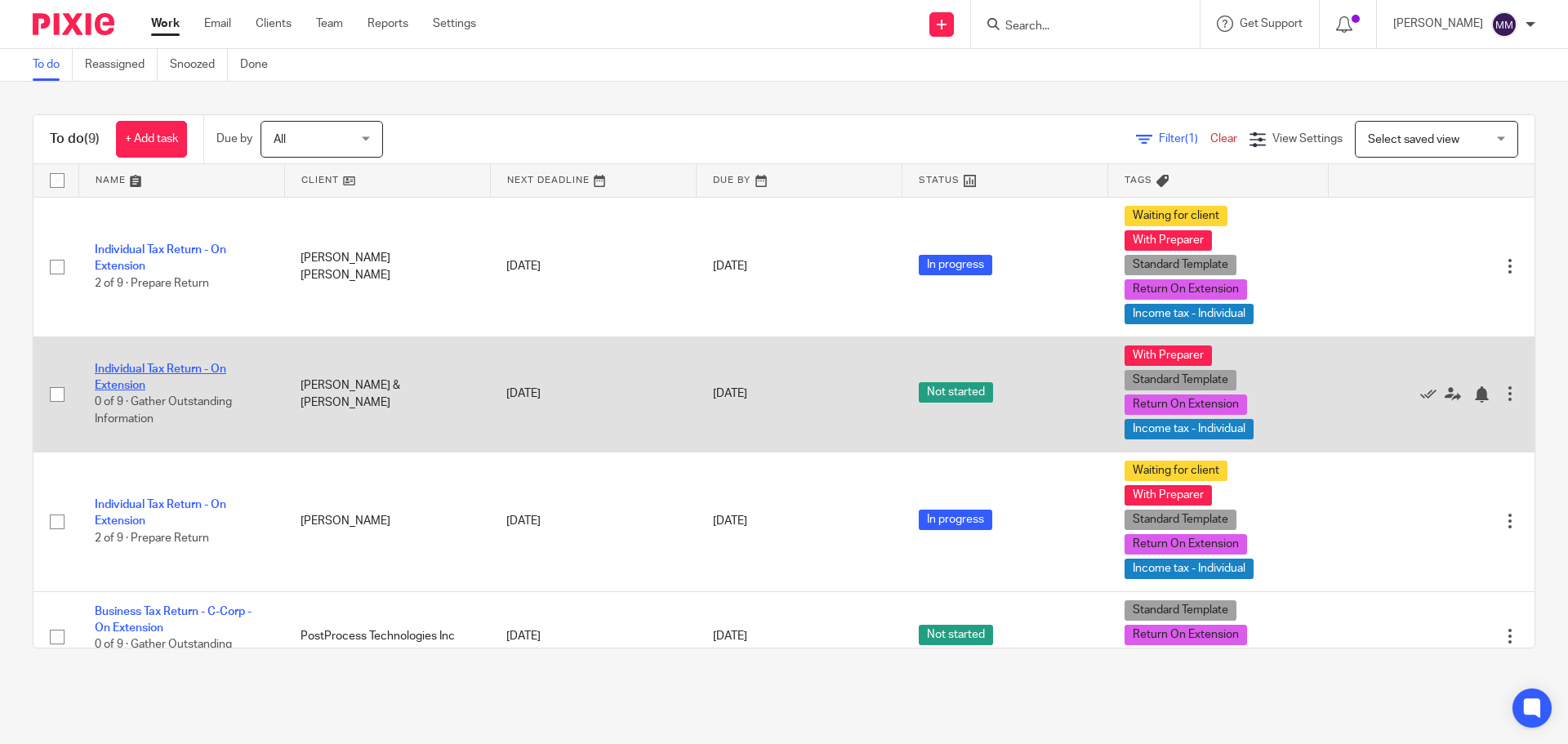
click at [183, 366] on link "Individual Tax Return - On Extension" at bounding box center [160, 377] width 131 height 28
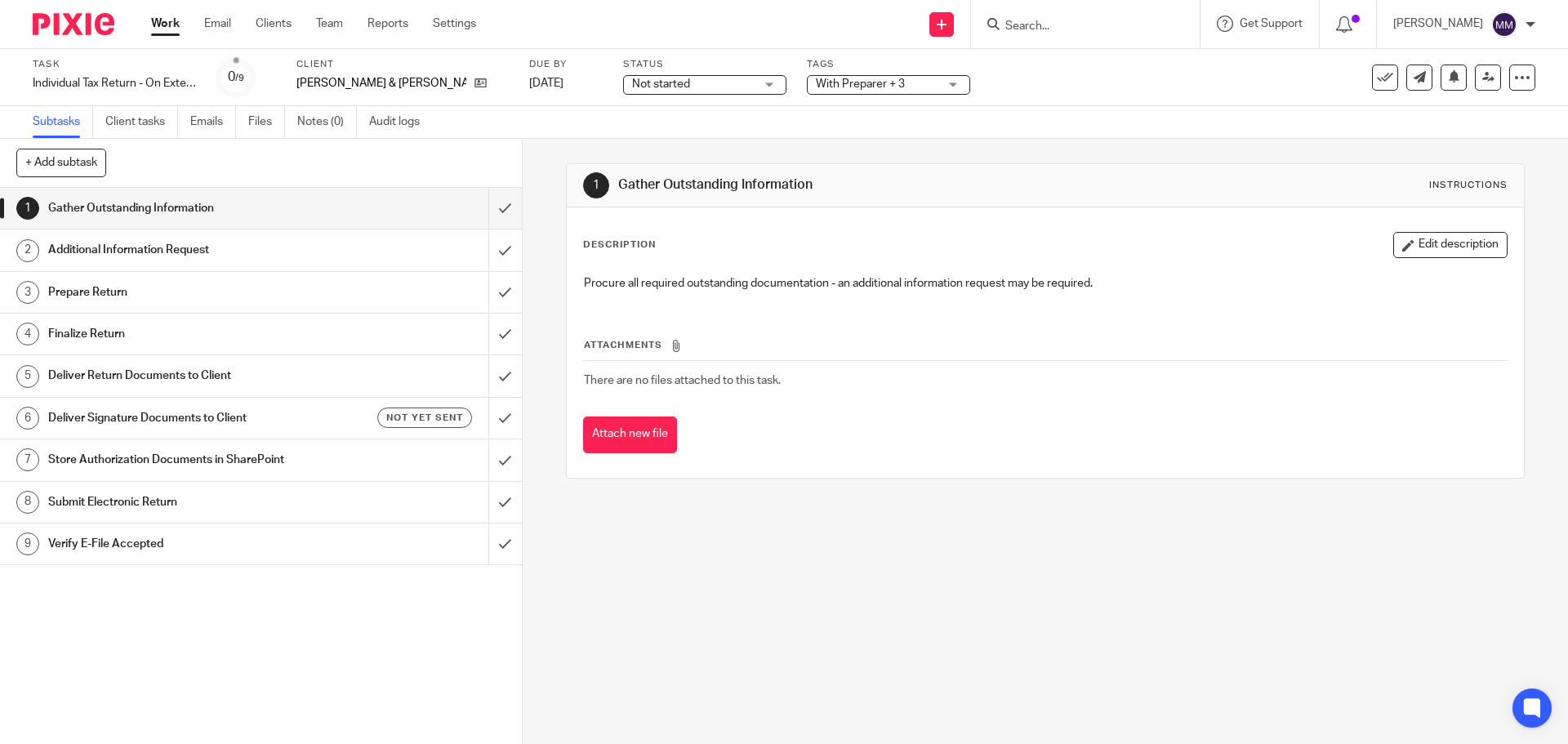
click at [174, 30] on link "Work" at bounding box center [166, 24] width 29 height 16
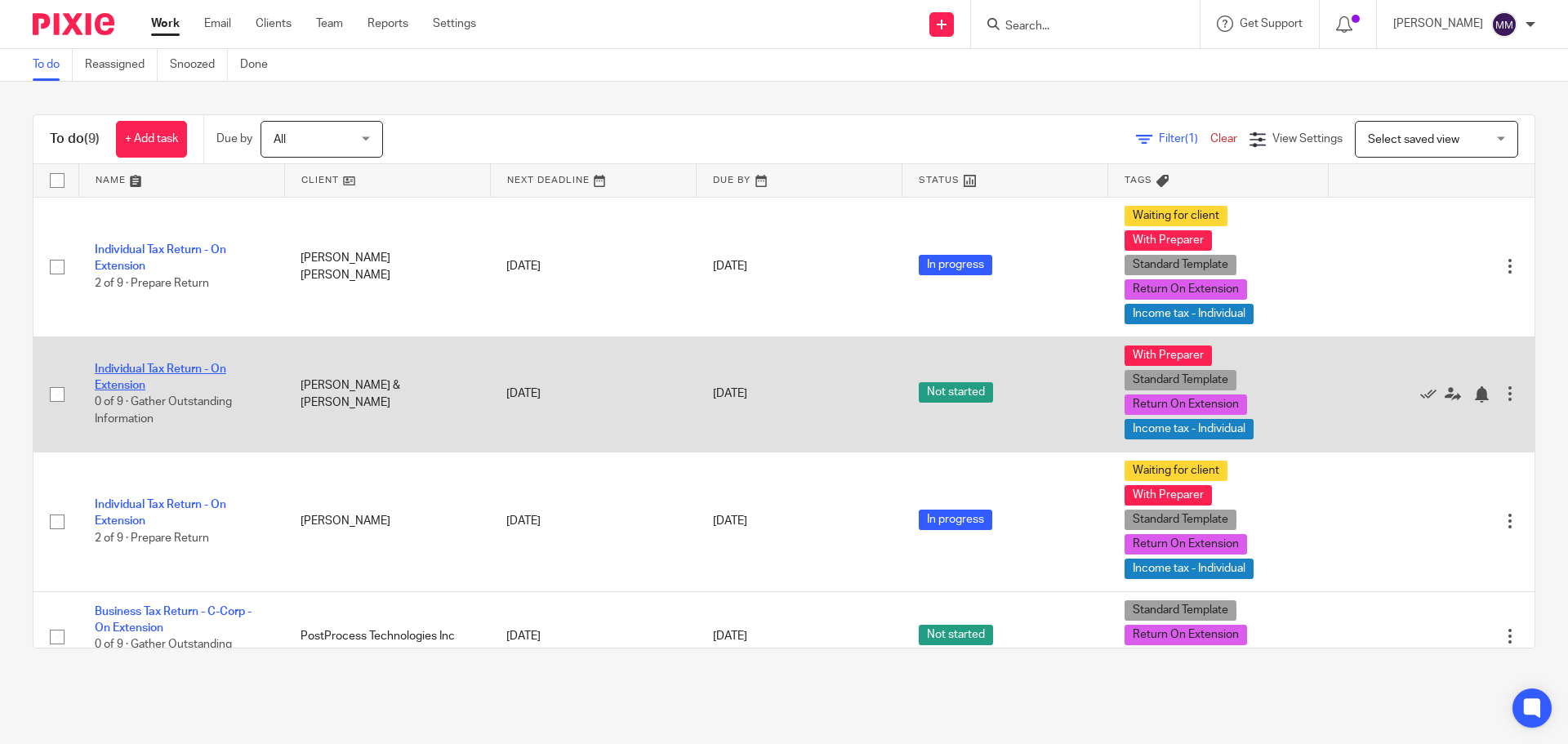
click at [166, 370] on link "Individual Tax Return - On Extension" at bounding box center [160, 377] width 131 height 28
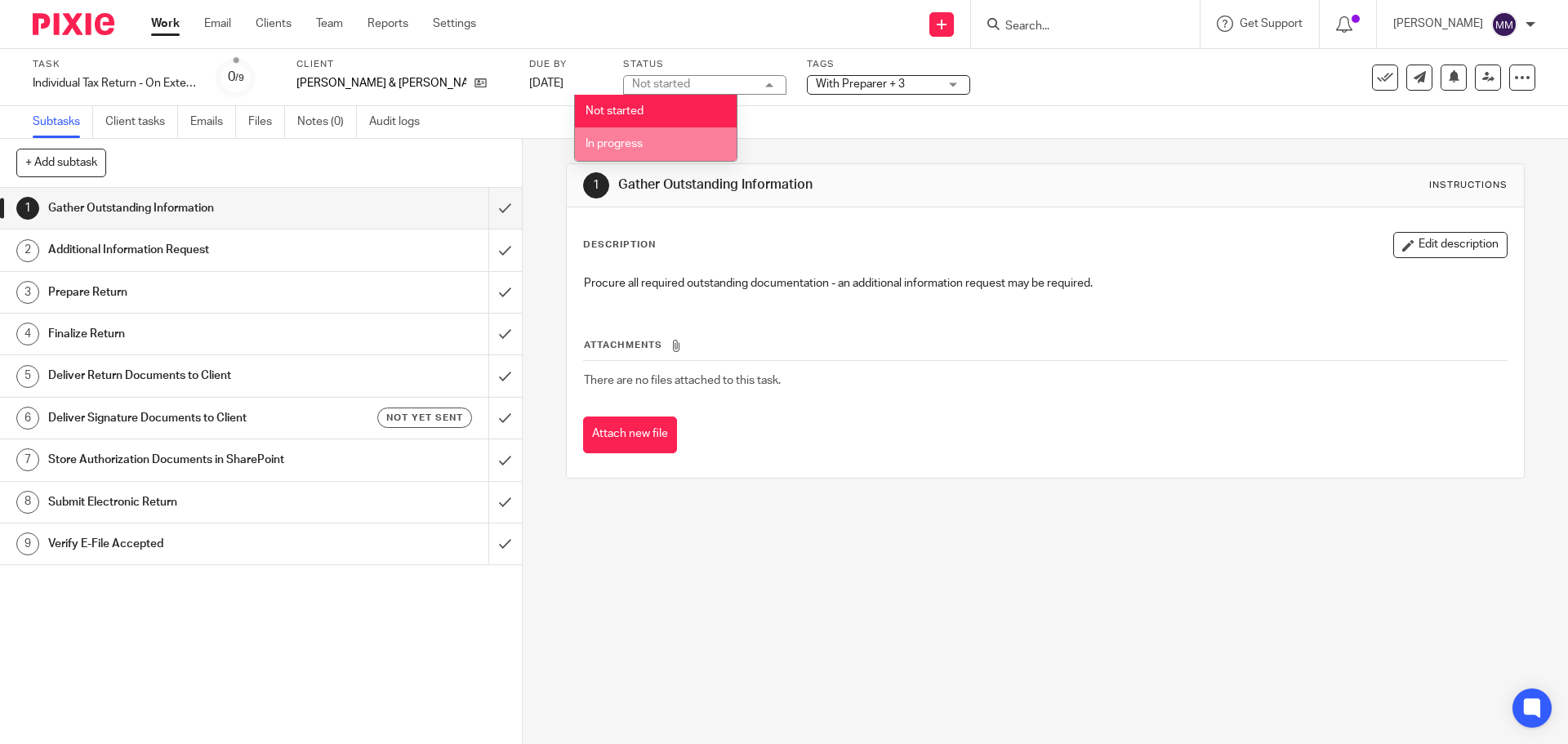
click at [674, 135] on li "In progress" at bounding box center [655, 144] width 161 height 34
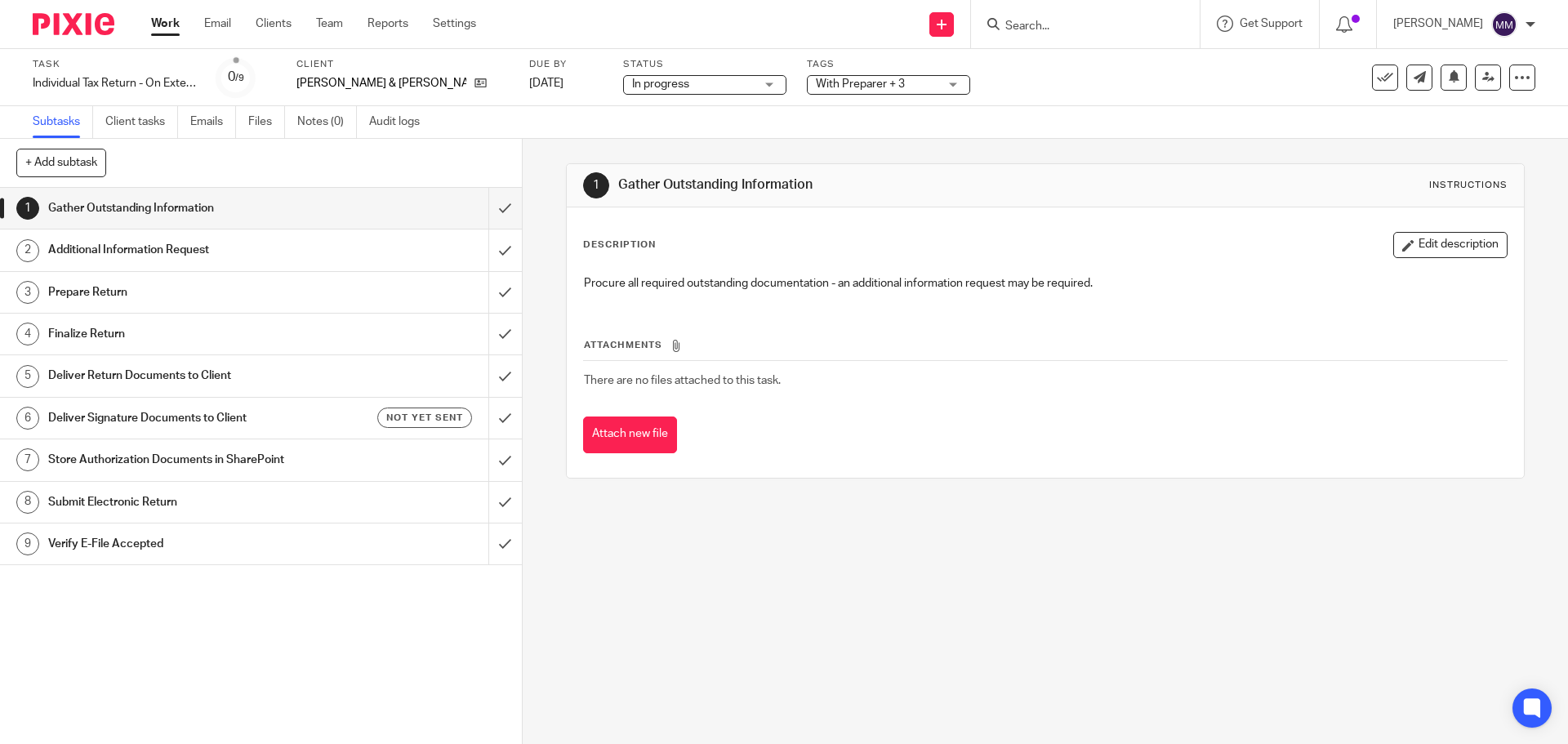
click at [844, 85] on span "With Preparer + 3" at bounding box center [860, 84] width 89 height 12
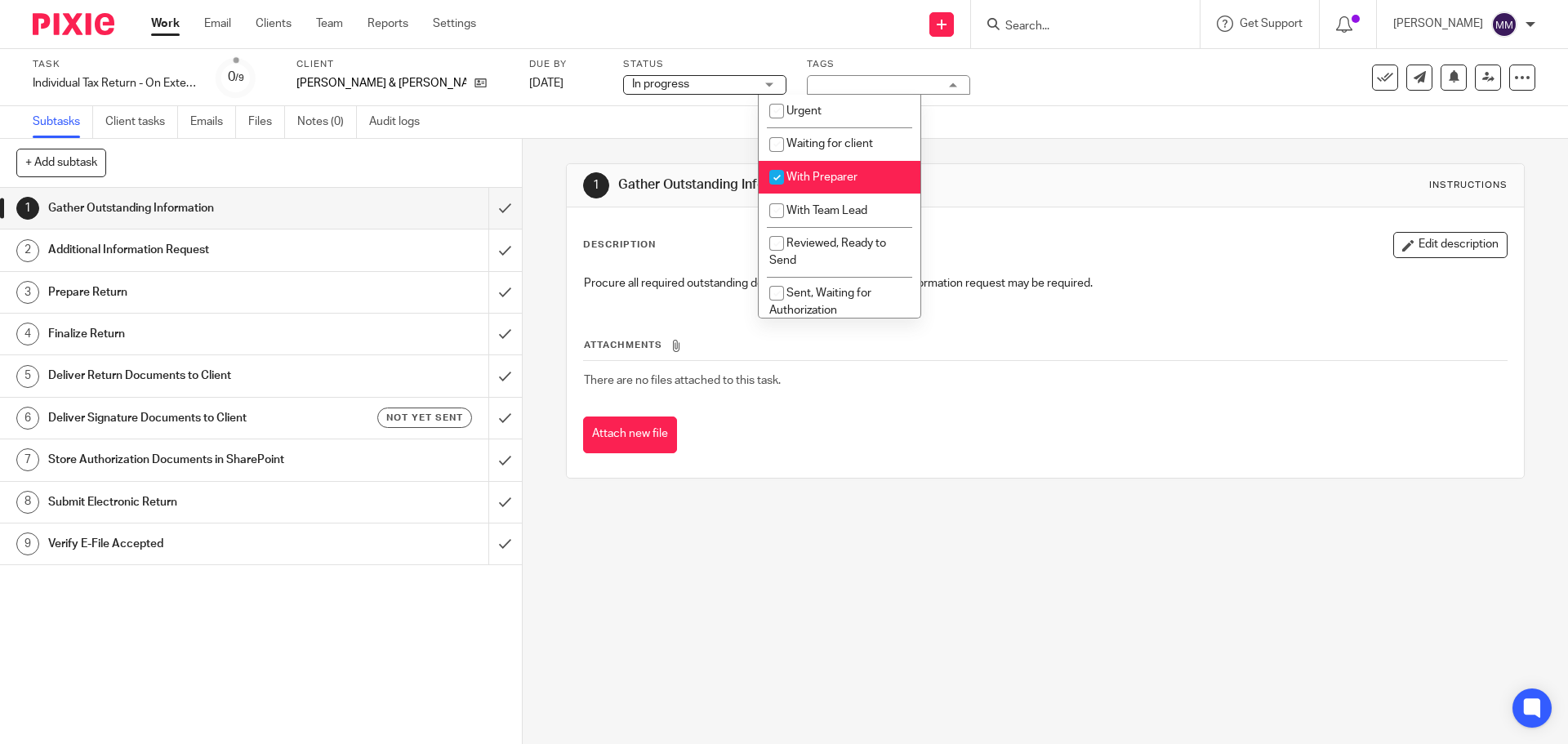
click at [1123, 101] on div "Task Individual Tax Return - On Extension Save Individual Tax Return - On Exten…" at bounding box center [784, 77] width 1568 height 57
